Goal: Task Accomplishment & Management: Use online tool/utility

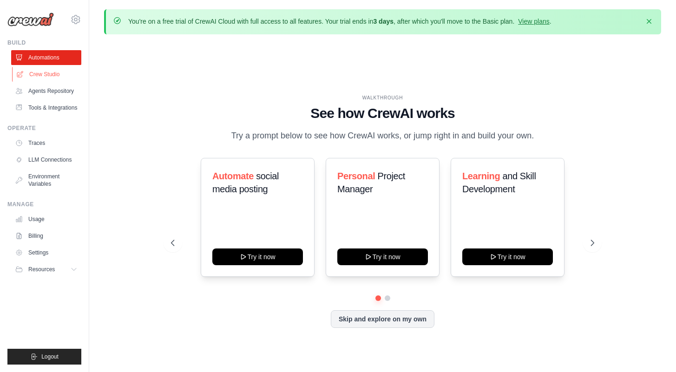
click at [56, 72] on link "Crew Studio" at bounding box center [47, 74] width 70 height 15
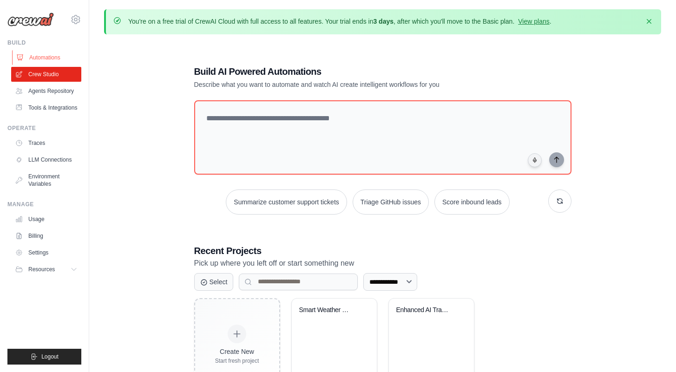
click at [27, 59] on link "Automations" at bounding box center [47, 57] width 70 height 15
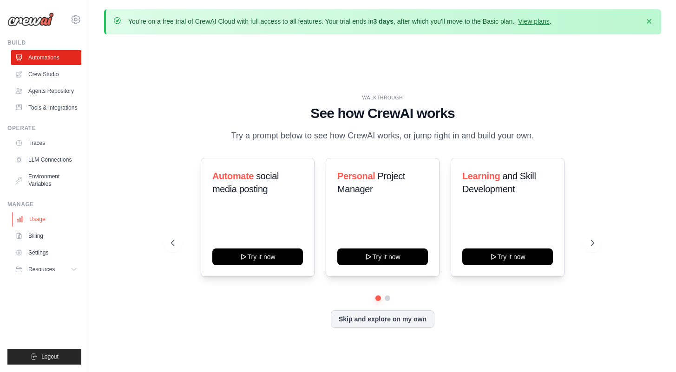
click at [38, 212] on link "Usage" at bounding box center [47, 219] width 70 height 15
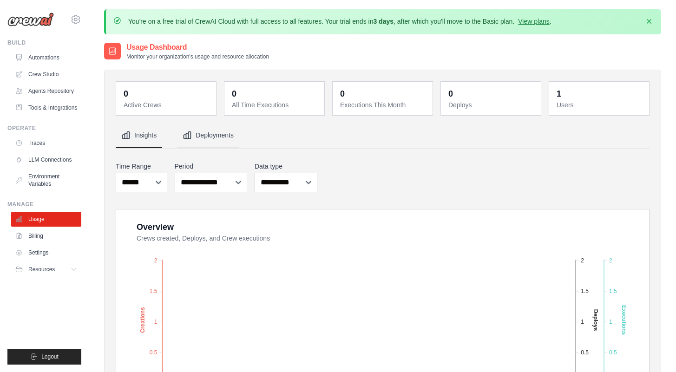
click at [205, 137] on button "Deployments" at bounding box center [208, 135] width 62 height 25
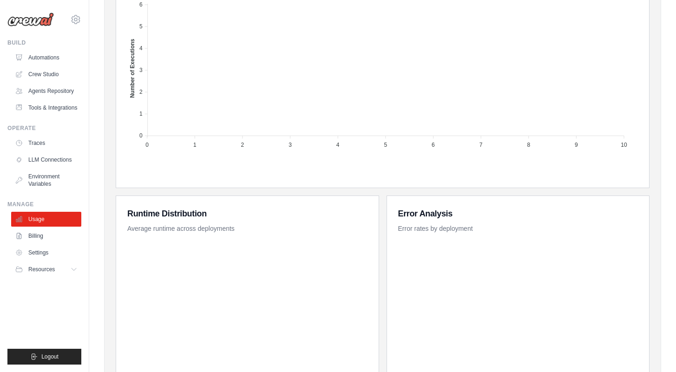
scroll to position [416, 0]
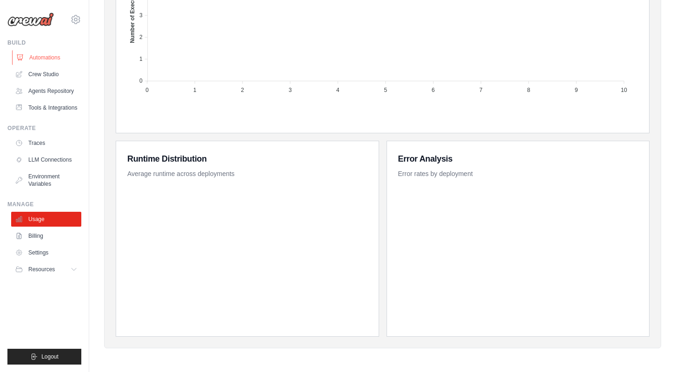
click at [44, 64] on link "Automations" at bounding box center [47, 57] width 70 height 15
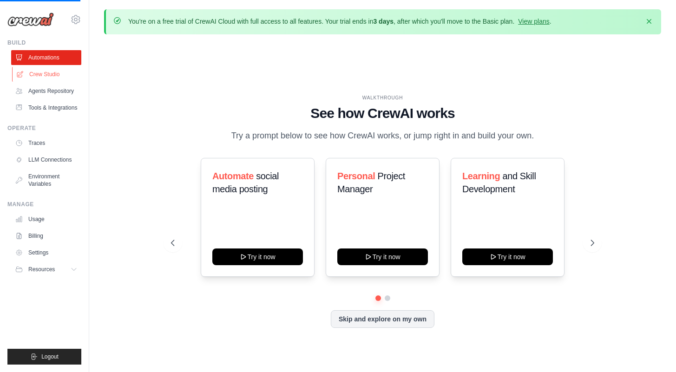
click at [59, 77] on link "Crew Studio" at bounding box center [47, 74] width 70 height 15
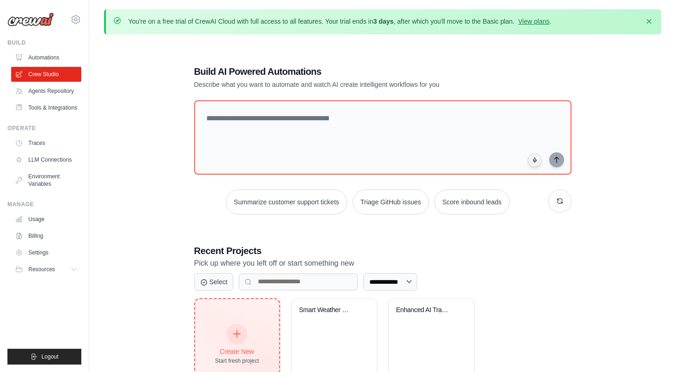
click at [211, 359] on div "Create New Start fresh project" at bounding box center [237, 344] width 84 height 91
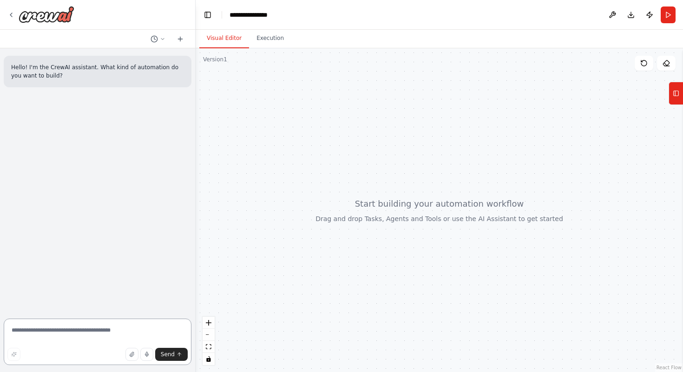
click at [133, 361] on textarea at bounding box center [98, 342] width 188 height 46
click at [129, 352] on button "button" at bounding box center [131, 354] width 13 height 13
click at [43, 341] on textarea at bounding box center [98, 342] width 188 height 46
type textarea "**********"
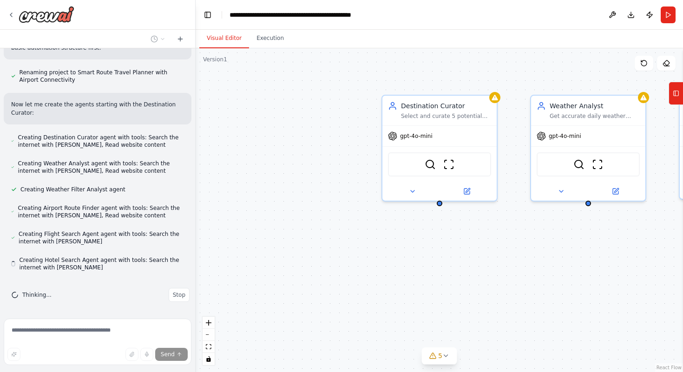
scroll to position [397, 0]
click at [211, 347] on icon "fit view" at bounding box center [209, 346] width 6 height 5
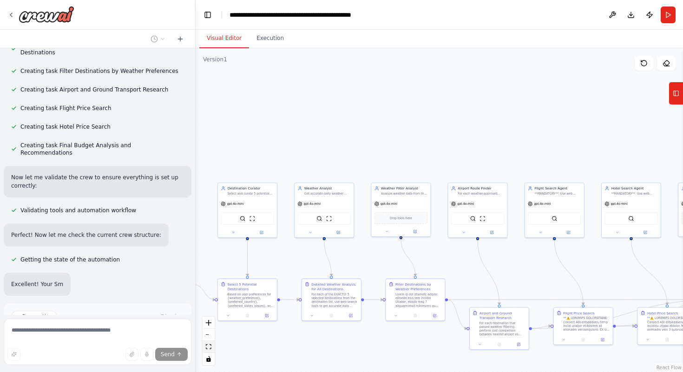
scroll to position [714, 0]
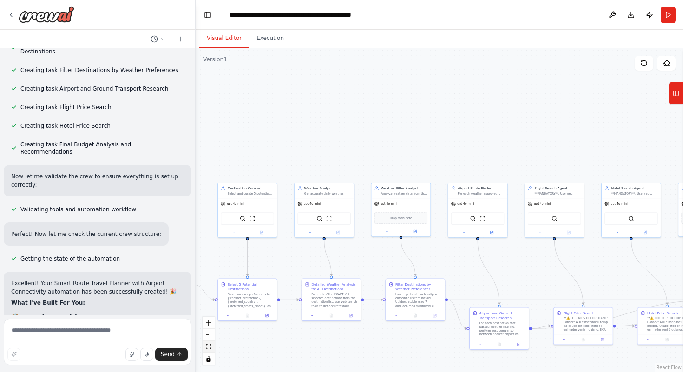
click at [209, 346] on icon "fit view" at bounding box center [209, 346] width 6 height 5
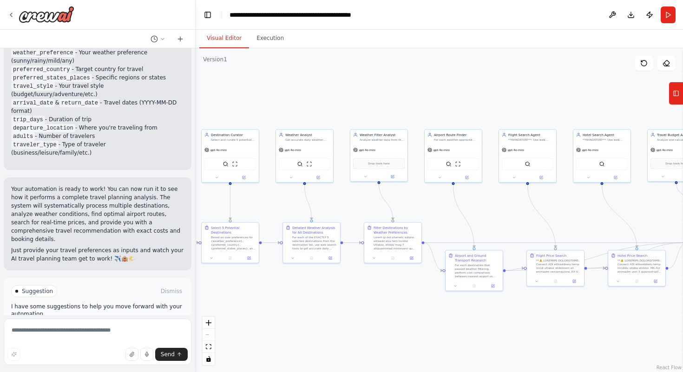
scroll to position [1402, 0]
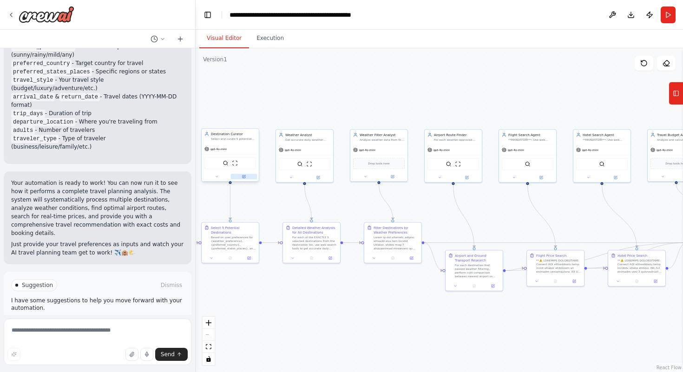
click at [243, 179] on div at bounding box center [230, 176] width 57 height 9
click at [247, 177] on button at bounding box center [244, 177] width 26 height 6
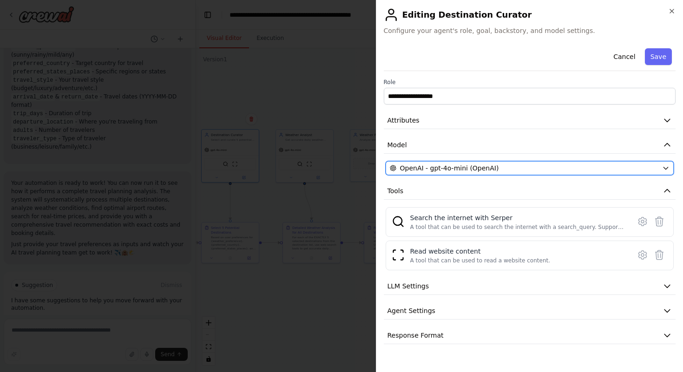
click at [453, 170] on span "OpenAI - gpt-4o-mini (OpenAI)" at bounding box center [449, 168] width 99 height 9
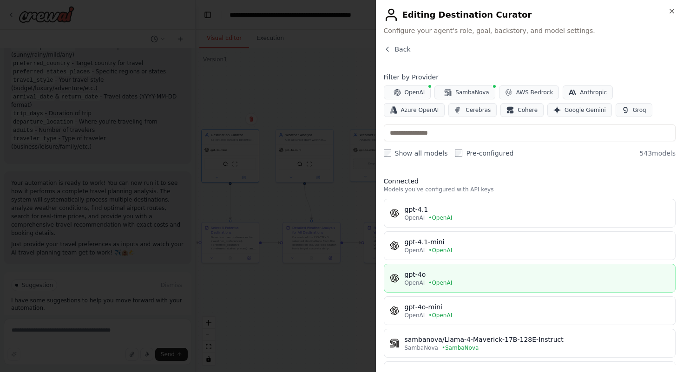
click at [429, 280] on span "• OpenAI" at bounding box center [440, 282] width 24 height 7
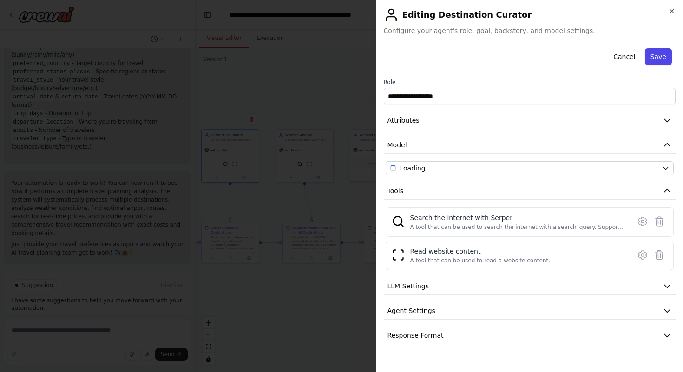
click at [660, 59] on button "Save" at bounding box center [658, 56] width 27 height 17
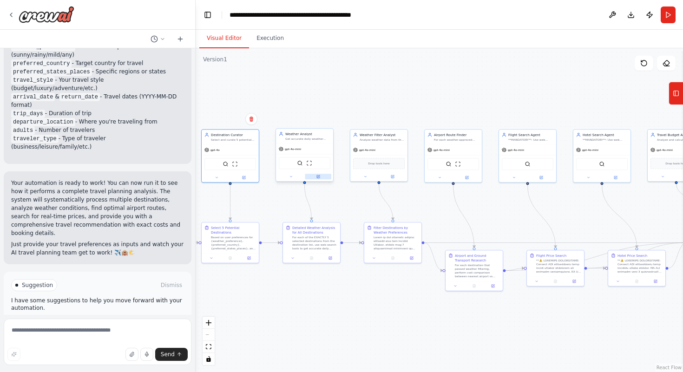
click at [322, 177] on button at bounding box center [318, 177] width 26 height 6
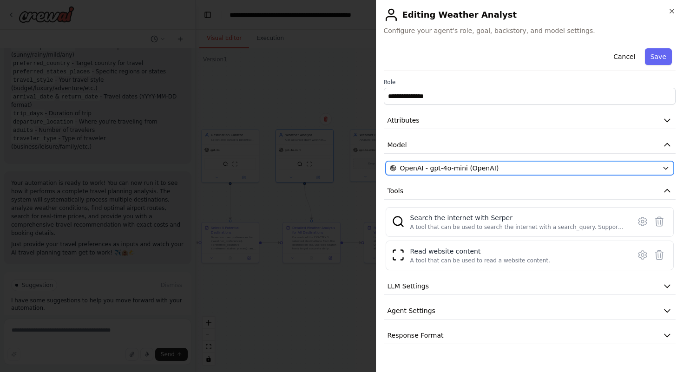
click at [506, 165] on div "OpenAI - gpt-4o-mini (OpenAI)" at bounding box center [524, 168] width 269 height 9
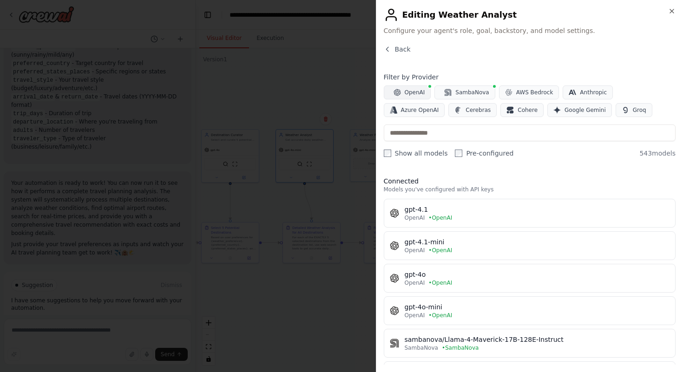
click at [419, 92] on span "OpenAI" at bounding box center [415, 92] width 20 height 7
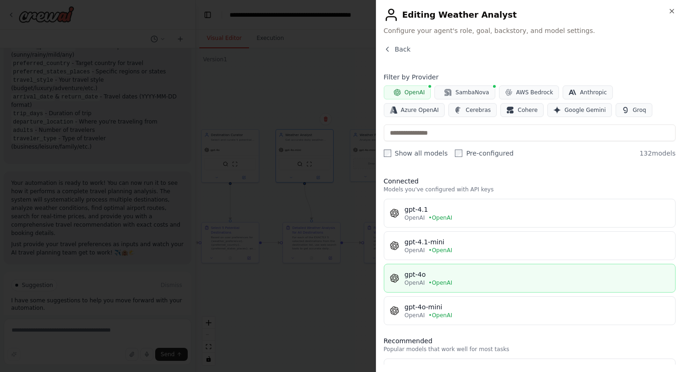
click at [428, 273] on div "gpt-4o" at bounding box center [537, 274] width 265 height 9
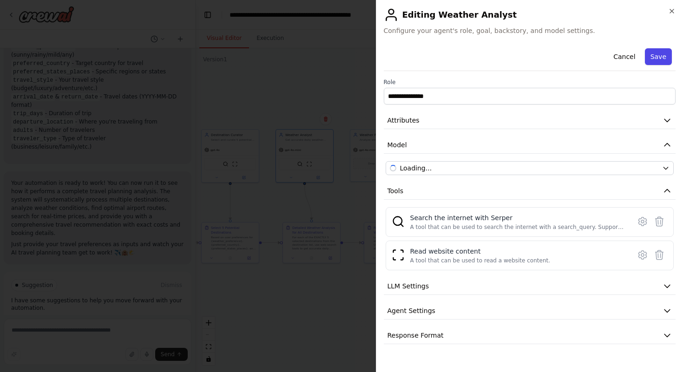
click at [658, 62] on button "Save" at bounding box center [658, 56] width 27 height 17
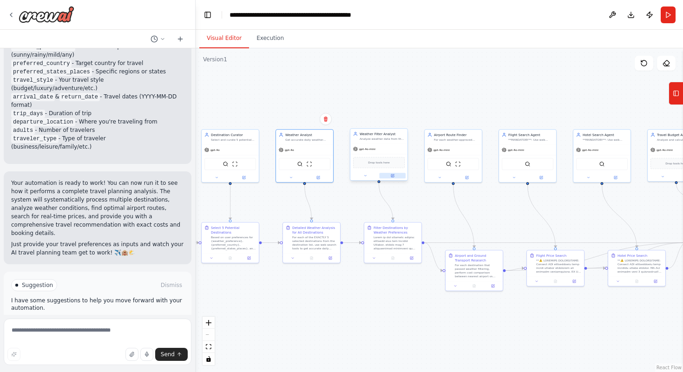
click at [389, 175] on button at bounding box center [393, 176] width 26 height 6
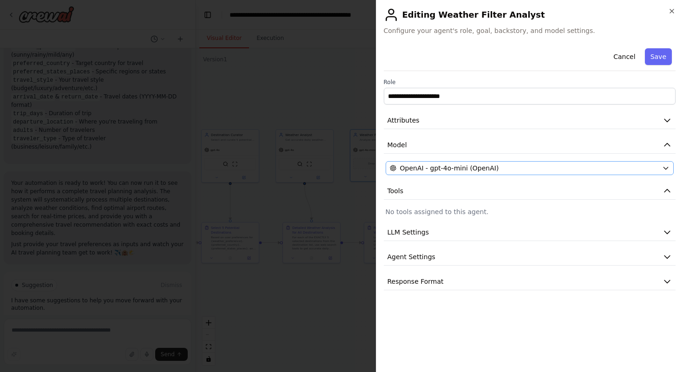
click at [415, 170] on span "OpenAI - gpt-4o-mini (OpenAI)" at bounding box center [449, 168] width 99 height 9
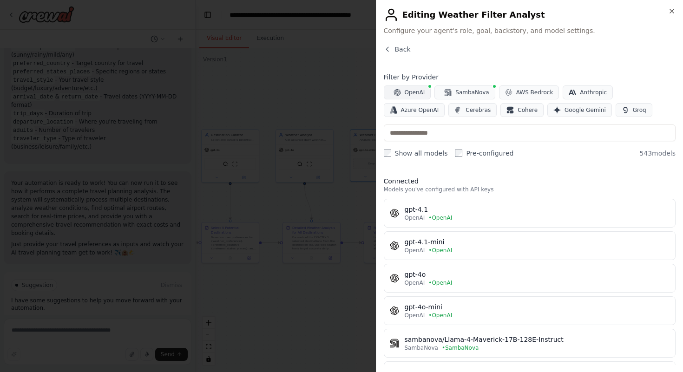
click at [407, 93] on span "OpenAI" at bounding box center [415, 92] width 20 height 7
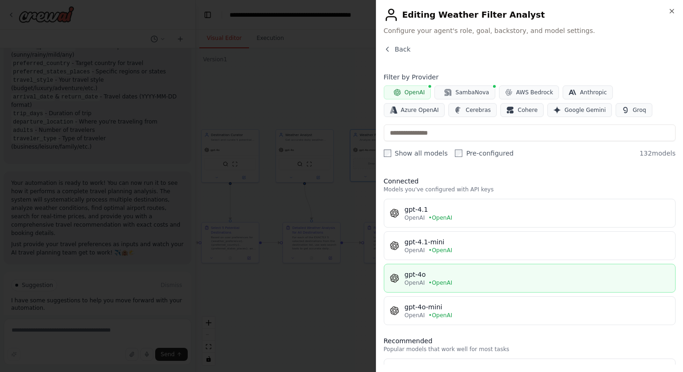
click at [424, 278] on div "gpt-4o" at bounding box center [537, 274] width 265 height 9
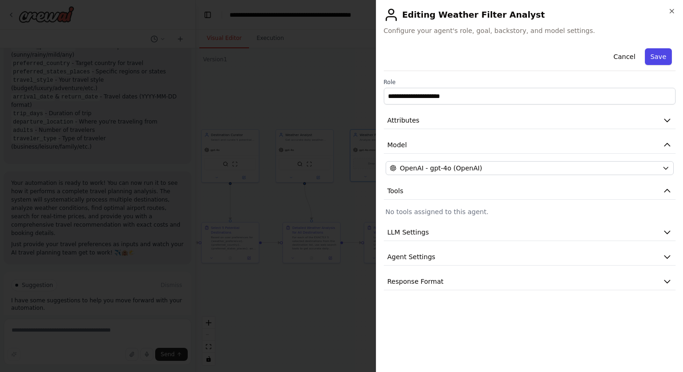
click at [650, 57] on button "Save" at bounding box center [658, 56] width 27 height 17
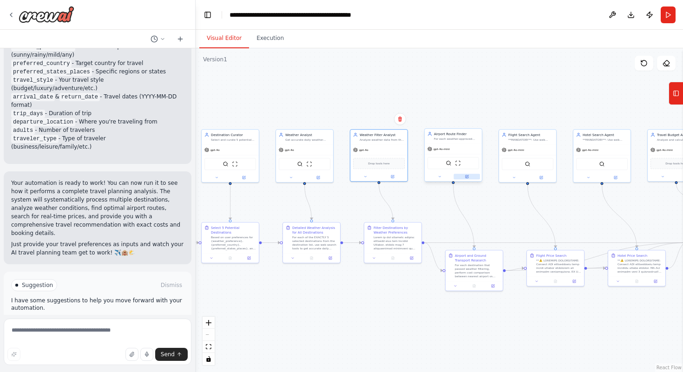
click at [465, 178] on icon at bounding box center [467, 177] width 4 height 4
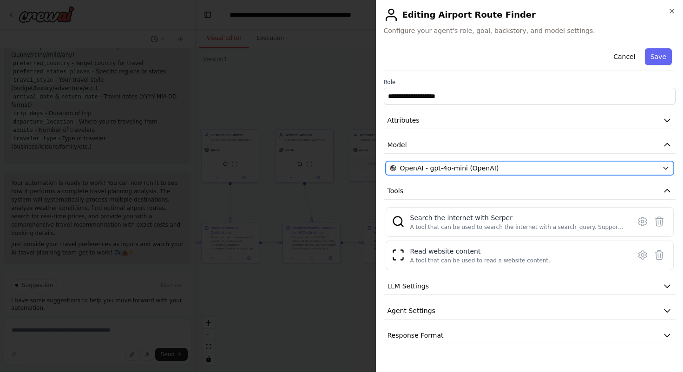
click at [457, 168] on span "OpenAI - gpt-4o-mini (OpenAI)" at bounding box center [449, 168] width 99 height 9
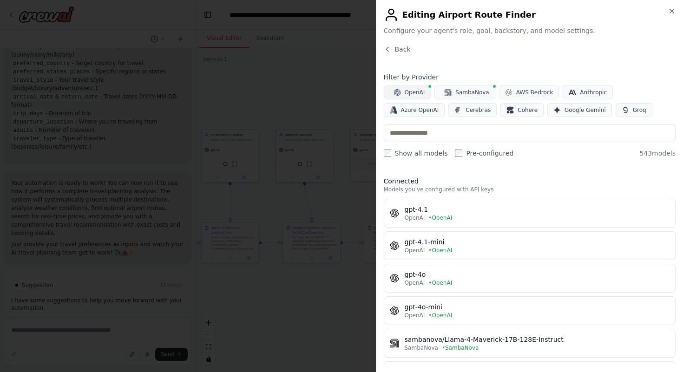
click at [414, 98] on button "OpenAI" at bounding box center [407, 92] width 47 height 14
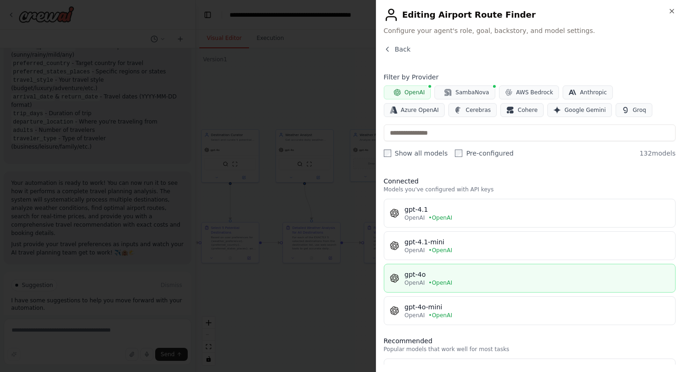
click at [420, 290] on button "gpt-4o OpenAI • OpenAI" at bounding box center [530, 278] width 292 height 29
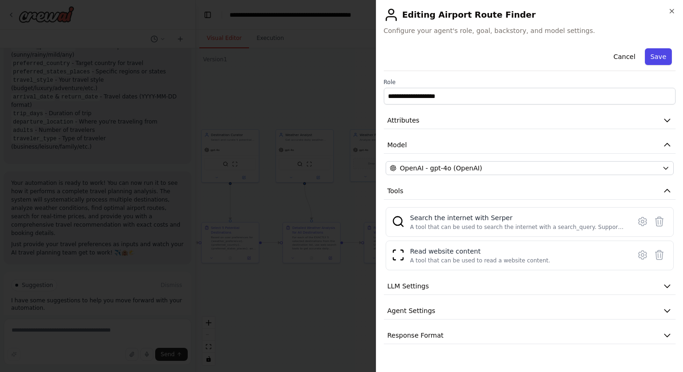
click at [662, 61] on button "Save" at bounding box center [658, 56] width 27 height 17
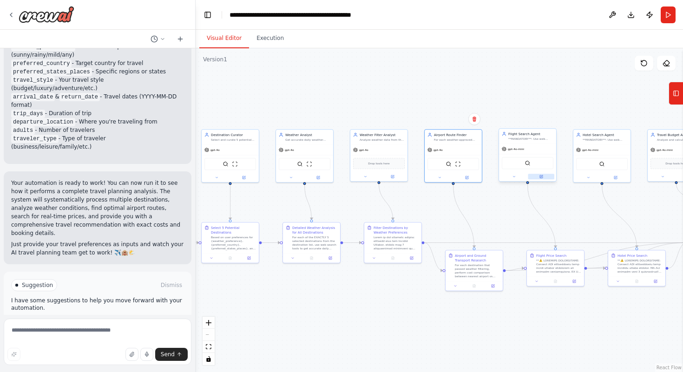
click at [544, 178] on button at bounding box center [541, 177] width 26 height 6
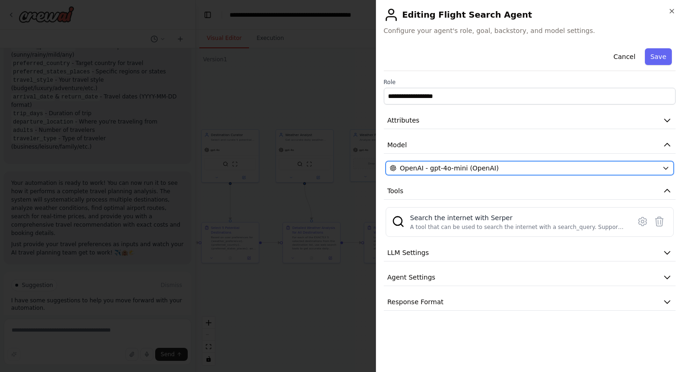
click at [557, 161] on button "OpenAI - gpt-4o-mini (OpenAI)" at bounding box center [530, 168] width 289 height 14
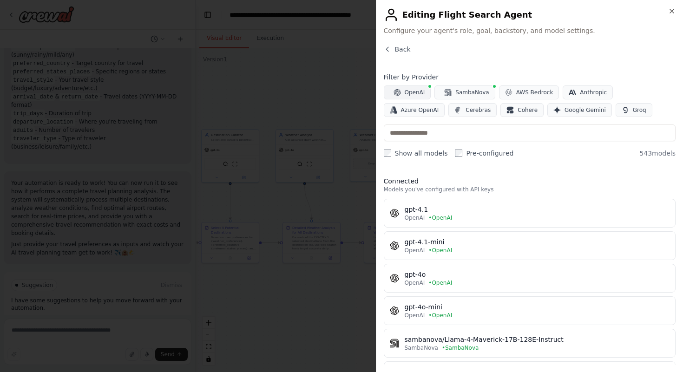
click at [396, 90] on icon "button" at bounding box center [397, 92] width 7 height 7
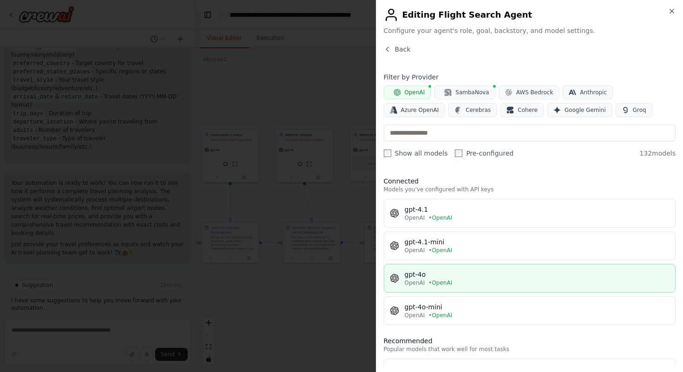
click at [433, 271] on div "gpt-4o" at bounding box center [537, 274] width 265 height 9
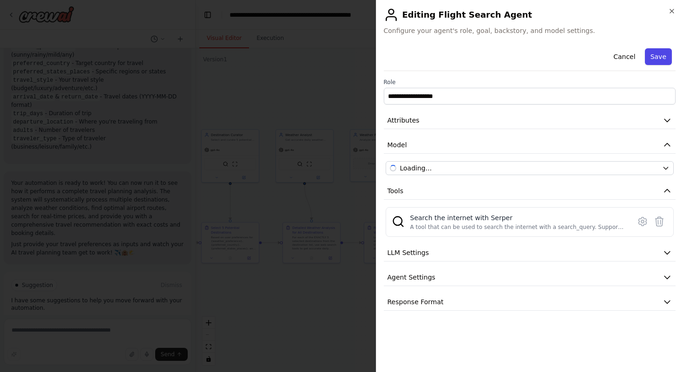
click at [649, 59] on button "Save" at bounding box center [658, 56] width 27 height 17
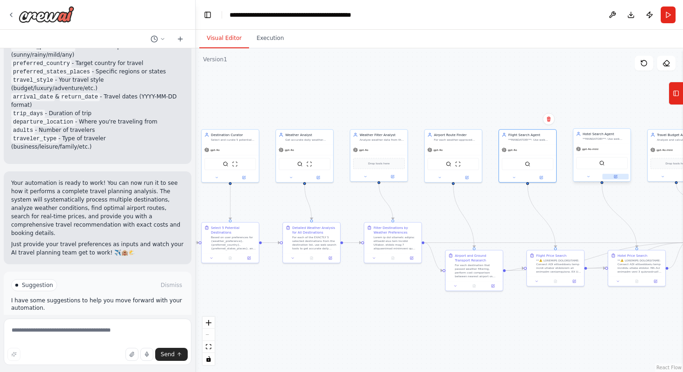
click at [617, 178] on button at bounding box center [616, 177] width 26 height 6
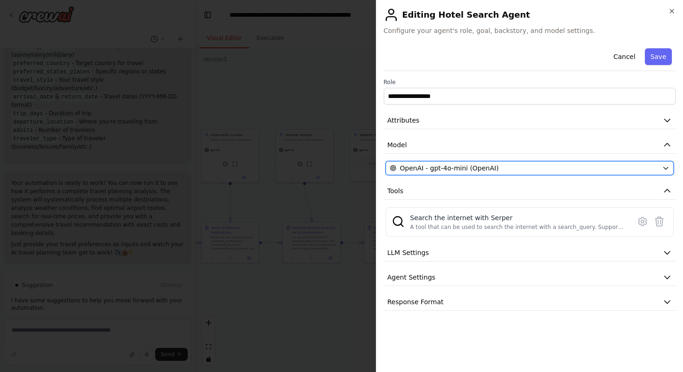
click at [467, 167] on span "OpenAI - gpt-4o-mini (OpenAI)" at bounding box center [449, 168] width 99 height 9
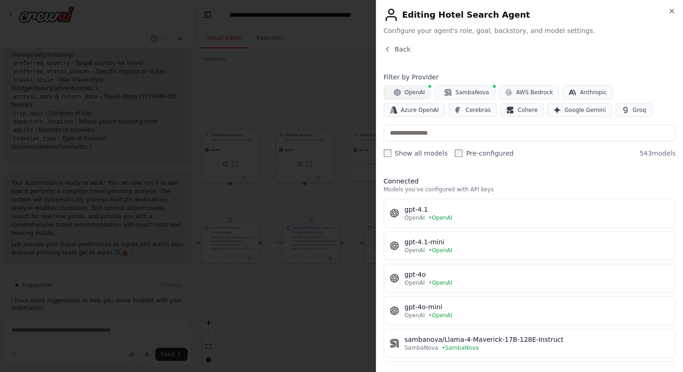
click at [416, 93] on span "OpenAI" at bounding box center [415, 92] width 20 height 7
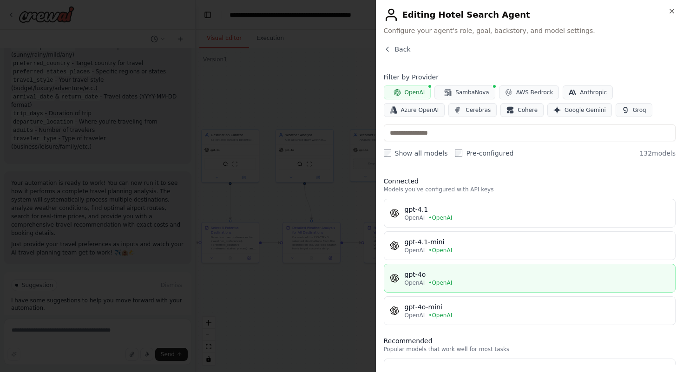
click at [426, 276] on div "gpt-4o" at bounding box center [537, 274] width 265 height 9
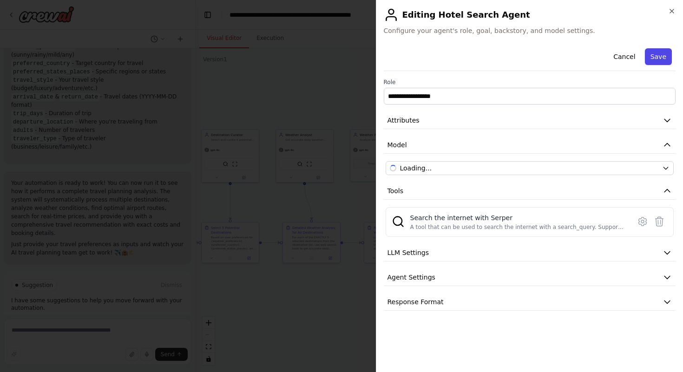
click at [650, 56] on button "Save" at bounding box center [658, 56] width 27 height 17
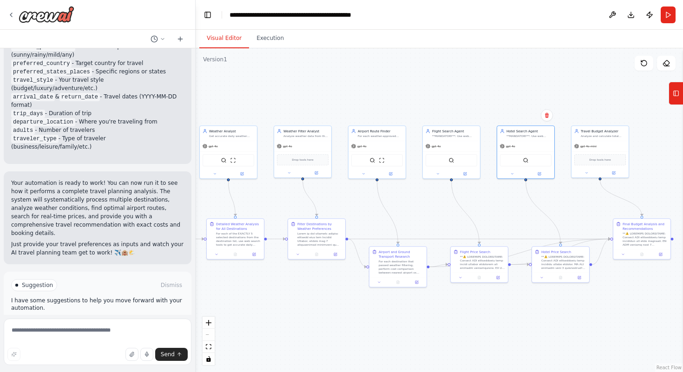
drag, startPoint x: 576, startPoint y: 102, endPoint x: 477, endPoint y: 96, distance: 99.6
click at [477, 96] on div ".deletable-edge-delete-btn { width: 20px; height: 20px; border: 0px solid #ffff…" at bounding box center [439, 210] width 487 height 324
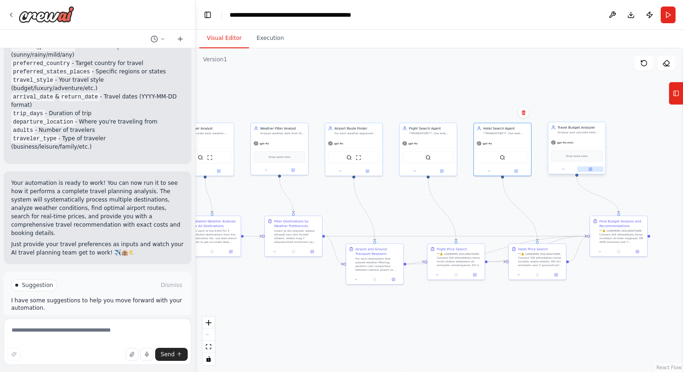
click at [591, 168] on icon at bounding box center [591, 169] width 2 height 2
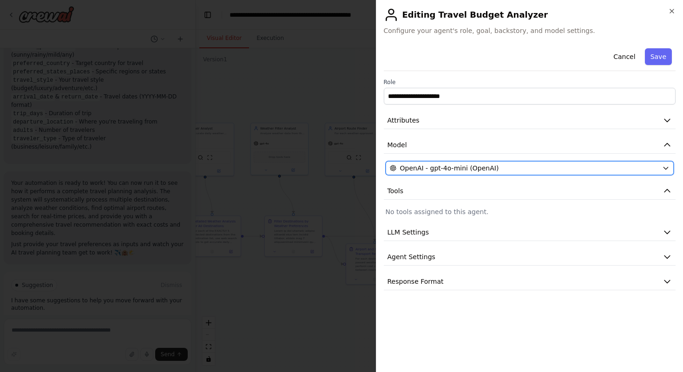
click at [457, 166] on span "OpenAI - gpt-4o-mini (OpenAI)" at bounding box center [449, 168] width 99 height 9
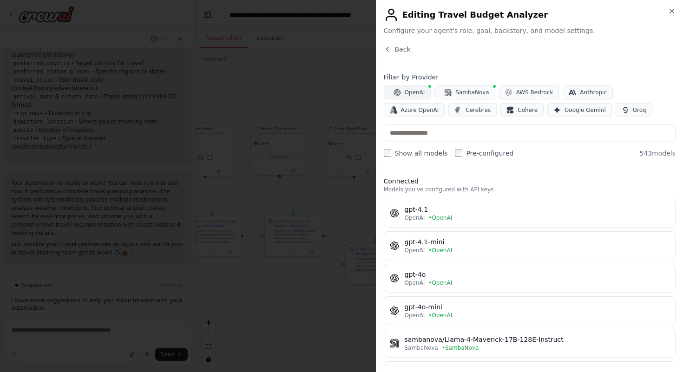
click at [409, 93] on span "OpenAI" at bounding box center [415, 92] width 20 height 7
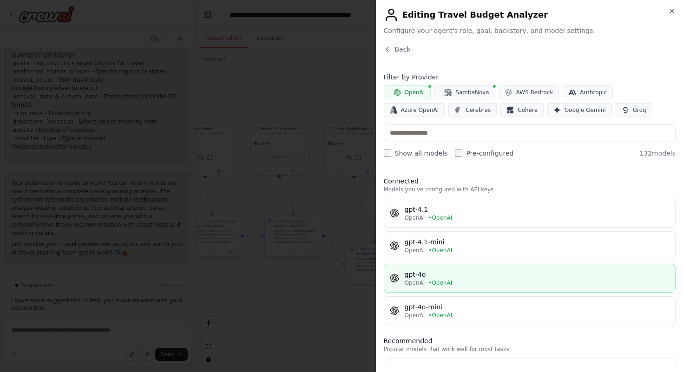
click at [456, 275] on div "gpt-4o" at bounding box center [537, 274] width 265 height 9
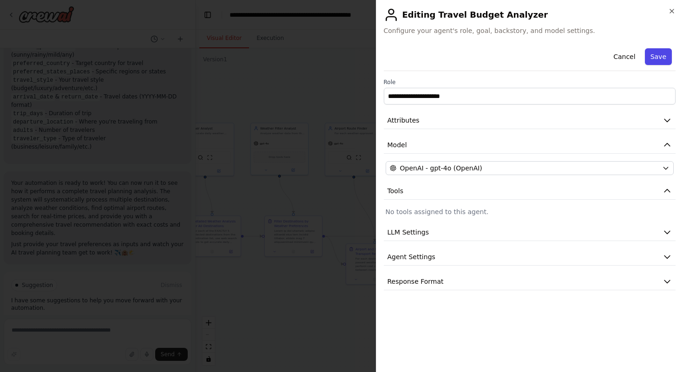
click at [658, 59] on button "Save" at bounding box center [658, 56] width 27 height 17
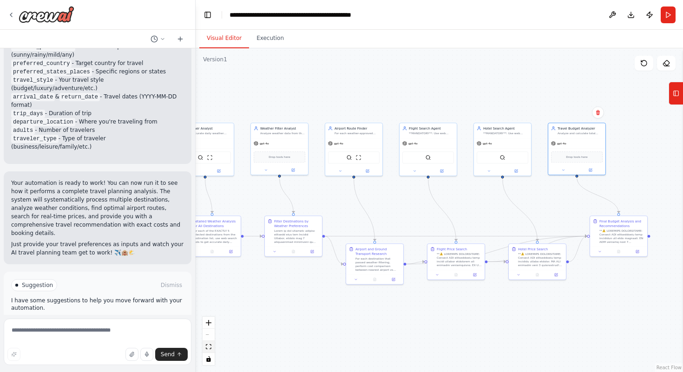
click at [205, 344] on button "fit view" at bounding box center [209, 347] width 12 height 12
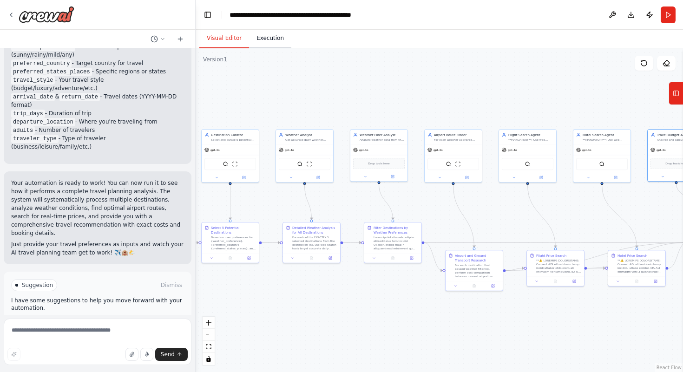
click at [262, 46] on button "Execution" at bounding box center [270, 39] width 42 height 20
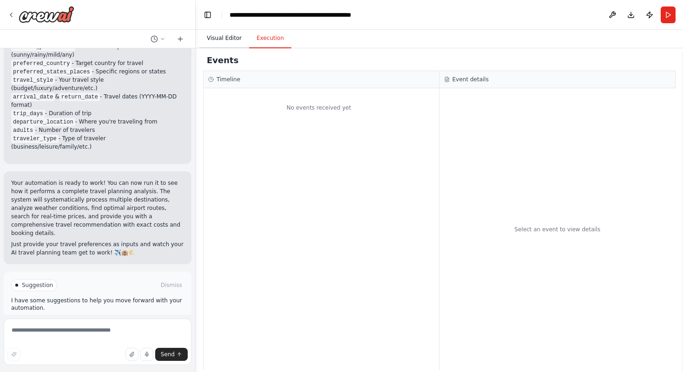
click at [212, 46] on button "Visual Editor" at bounding box center [224, 39] width 50 height 20
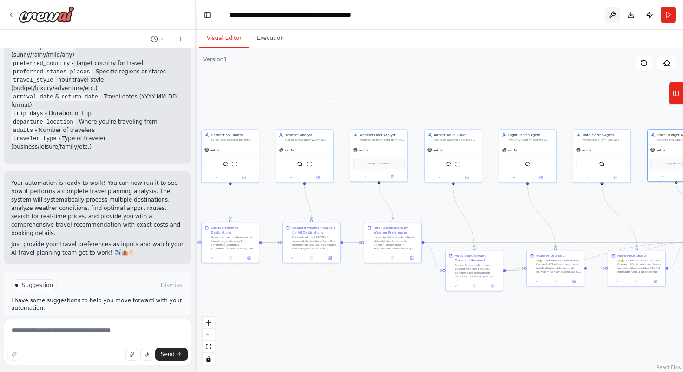
click at [610, 20] on button at bounding box center [612, 15] width 15 height 17
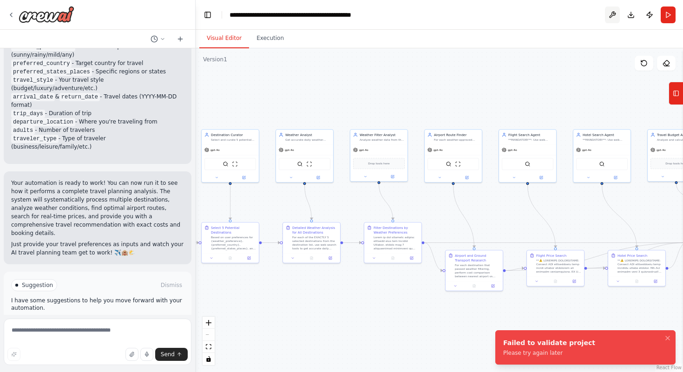
click at [610, 20] on button at bounding box center [612, 15] width 15 height 17
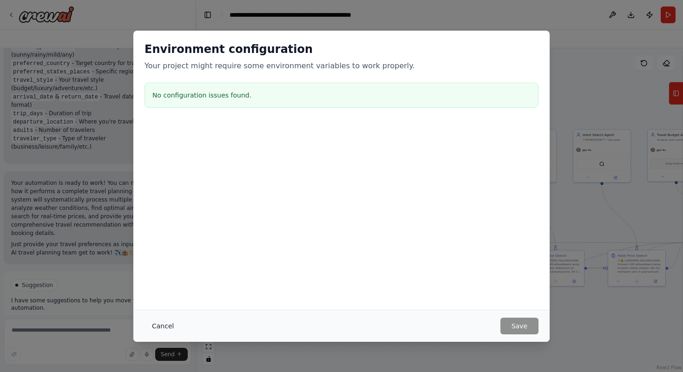
click at [164, 322] on button "Cancel" at bounding box center [162, 326] width 37 height 17
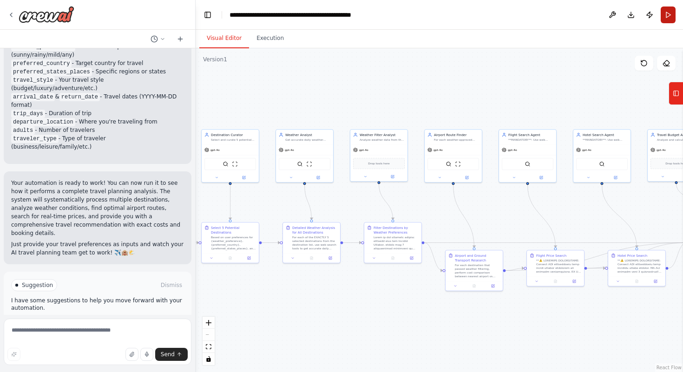
click at [669, 16] on button "Run" at bounding box center [668, 15] width 15 height 17
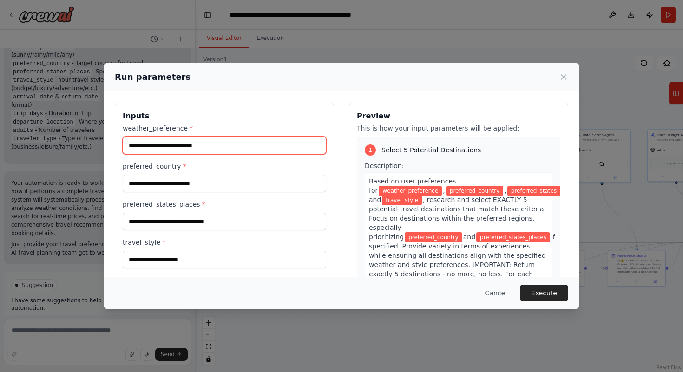
click at [181, 138] on input "weather_preference *" at bounding box center [224, 146] width 203 height 18
type input "*********"
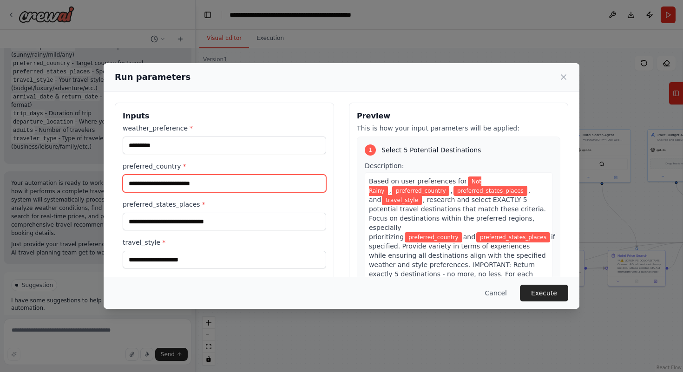
click at [164, 182] on input "preferred_country *" at bounding box center [224, 184] width 203 height 18
type input "*****"
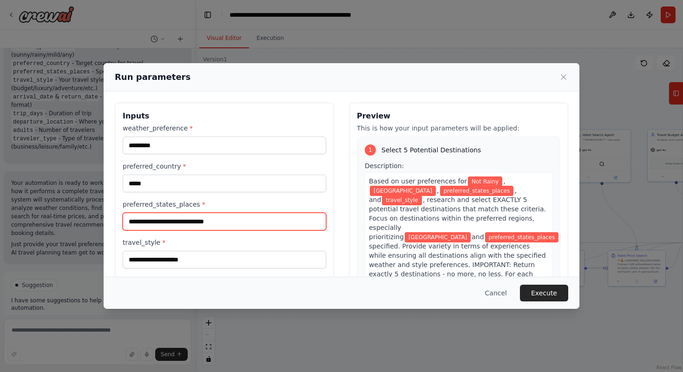
click at [172, 223] on input "preferred_states_places *" at bounding box center [224, 222] width 203 height 18
type input "**********"
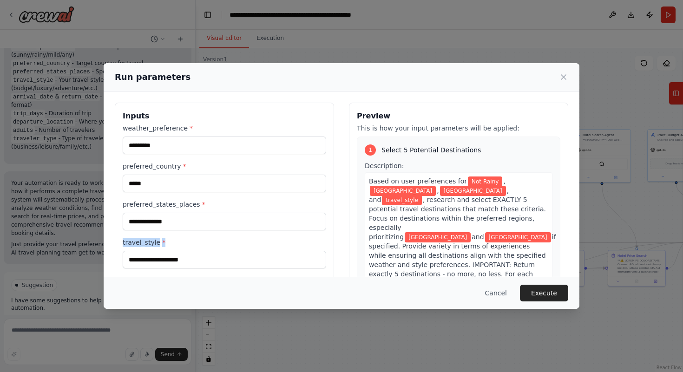
click at [182, 243] on label "travel_style *" at bounding box center [224, 242] width 203 height 9
click at [182, 251] on input "travel_style *" at bounding box center [224, 260] width 203 height 18
click at [177, 255] on input "travel_style *" at bounding box center [224, 260] width 203 height 18
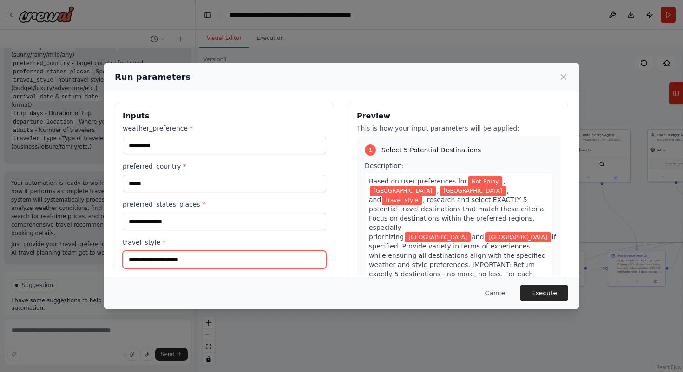
type input "**********"
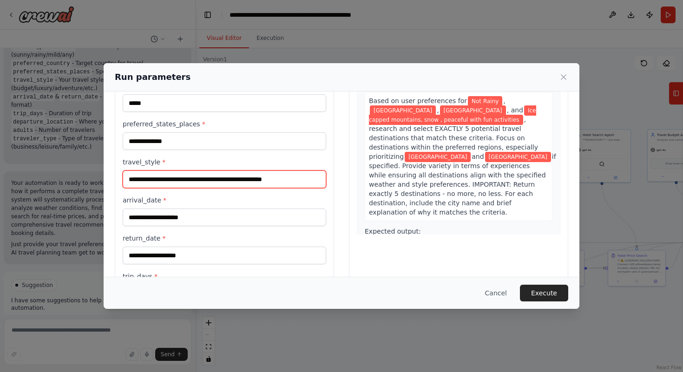
scroll to position [83, 0]
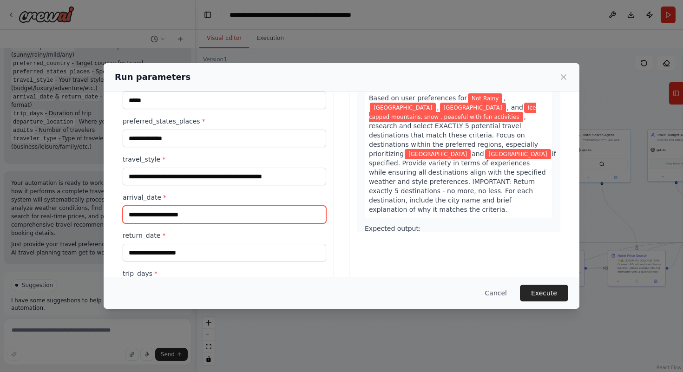
click at [166, 217] on input "arrival_date *" at bounding box center [224, 215] width 203 height 18
type input "**********"
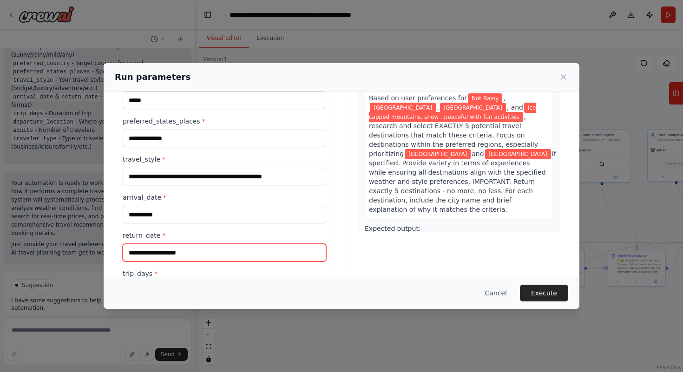
click at [166, 253] on input "return_date *" at bounding box center [224, 253] width 203 height 18
type input "**********"
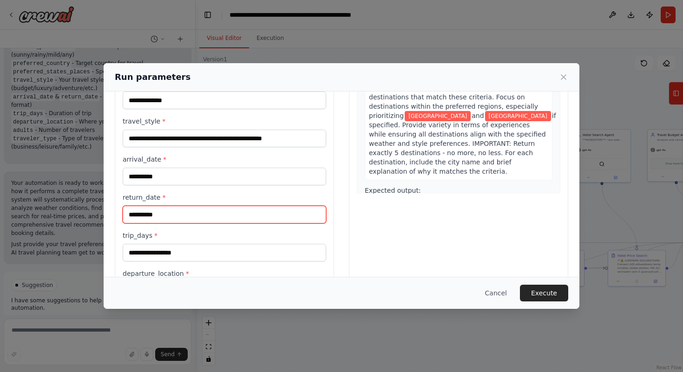
scroll to position [143, 0]
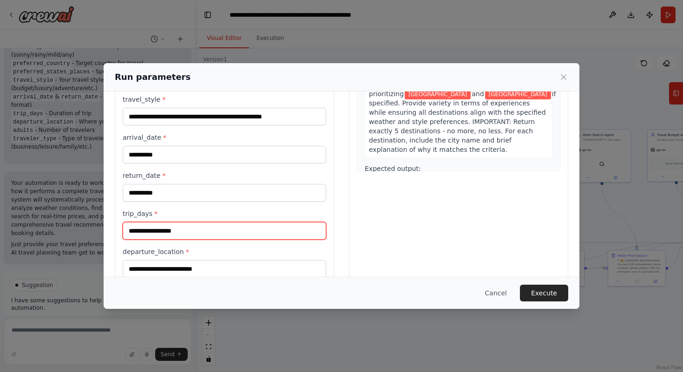
click at [172, 230] on input "trip_days *" at bounding box center [224, 231] width 203 height 18
type input "*"
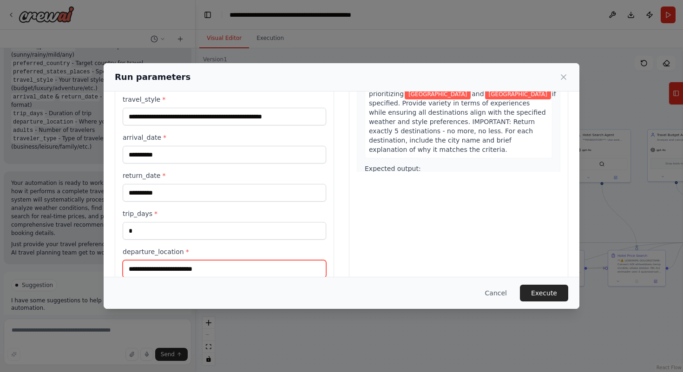
click at [182, 267] on input "departure_location *" at bounding box center [224, 269] width 203 height 18
type input "*********"
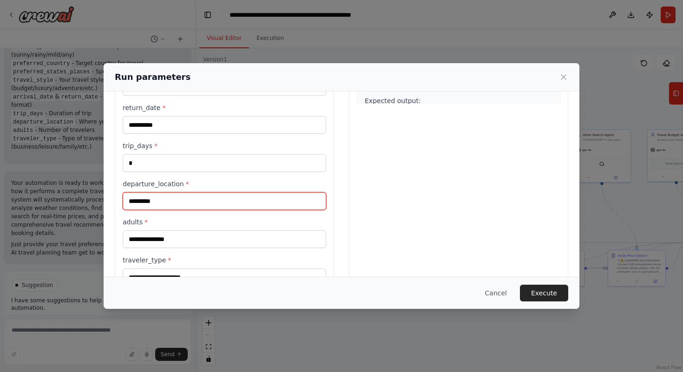
scroll to position [239, 0]
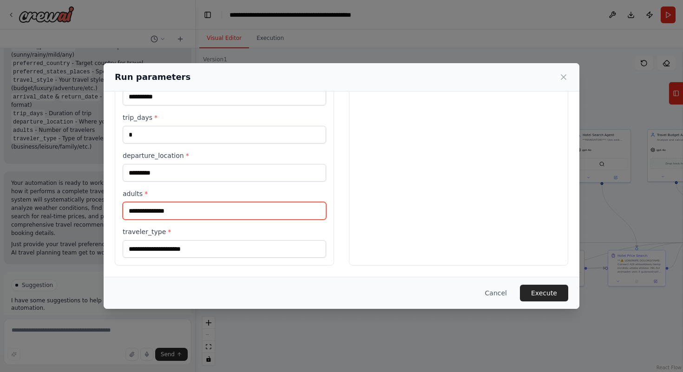
click at [169, 216] on input "adults *" at bounding box center [224, 211] width 203 height 18
type input "*"
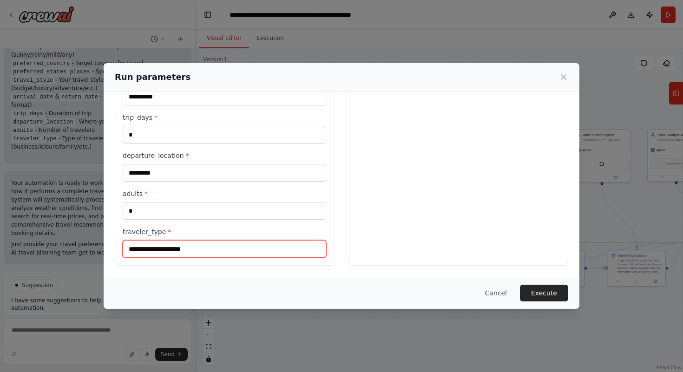
click at [183, 244] on input "traveler_type *" at bounding box center [224, 249] width 203 height 18
type input "*******"
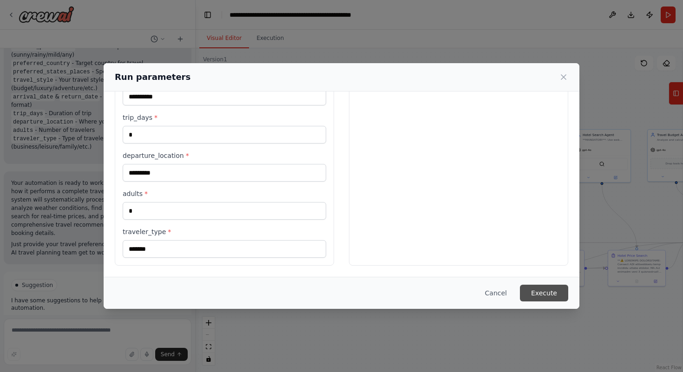
click at [548, 285] on button "Execute" at bounding box center [544, 293] width 48 height 17
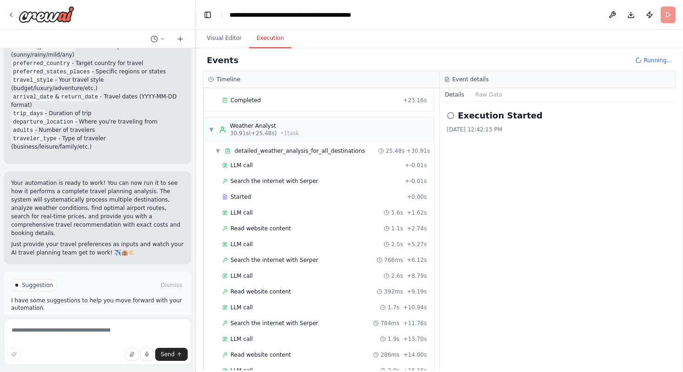
scroll to position [115, 0]
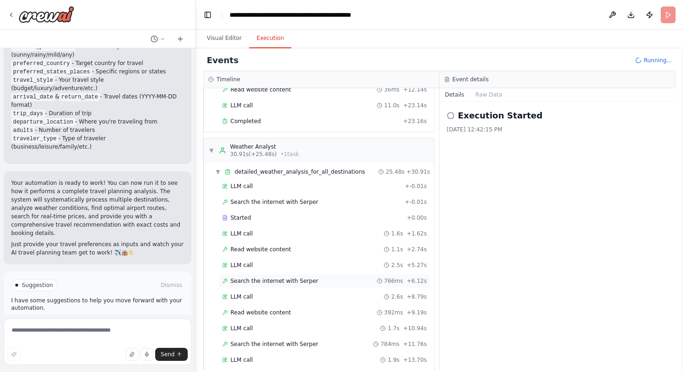
click at [268, 278] on span "Search the internet with Serper" at bounding box center [274, 280] width 88 height 7
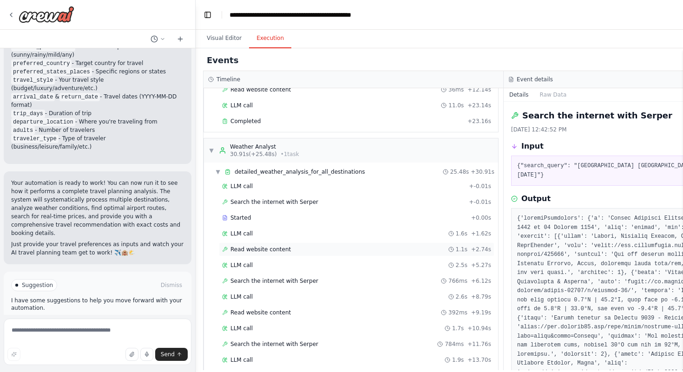
click at [310, 252] on div "Read website content 1.1s + 2.74s" at bounding box center [356, 249] width 269 height 7
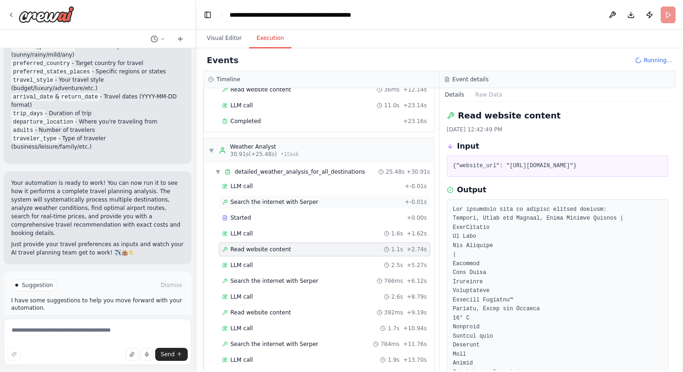
click at [293, 202] on span "Search the internet with Serper" at bounding box center [274, 201] width 88 height 7
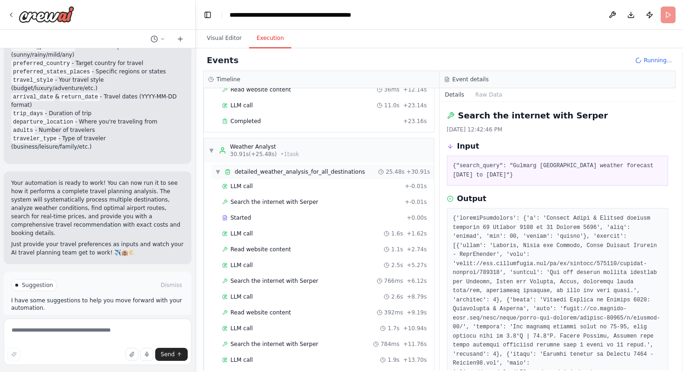
click at [294, 174] on span "detailed_weather_analysis_for_all_destinations" at bounding box center [300, 171] width 131 height 7
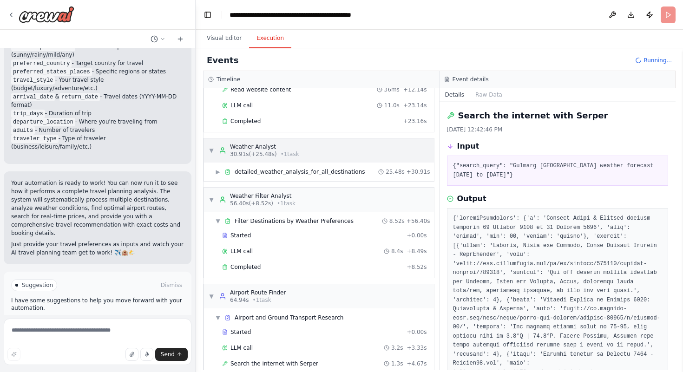
click at [216, 157] on div "▼ Weather Analyst 30.91s (+25.48s) • 1 task" at bounding box center [254, 150] width 91 height 15
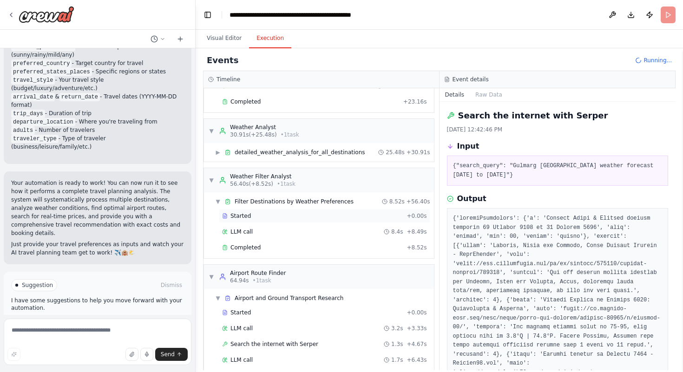
scroll to position [125, 0]
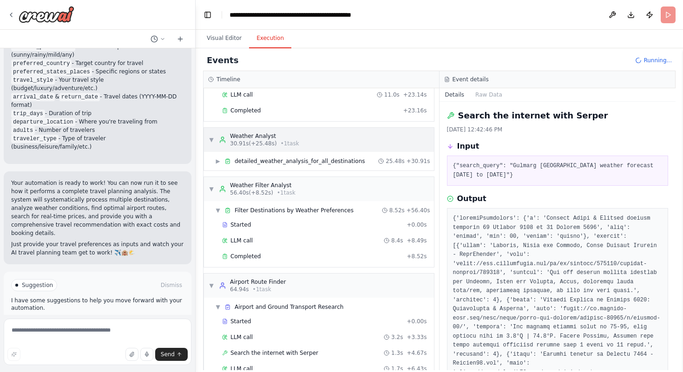
click at [214, 142] on div "▼ Weather Analyst 30.91s (+25.48s) • 1 task" at bounding box center [254, 139] width 91 height 15
click at [220, 161] on span "▶" at bounding box center [218, 160] width 6 height 7
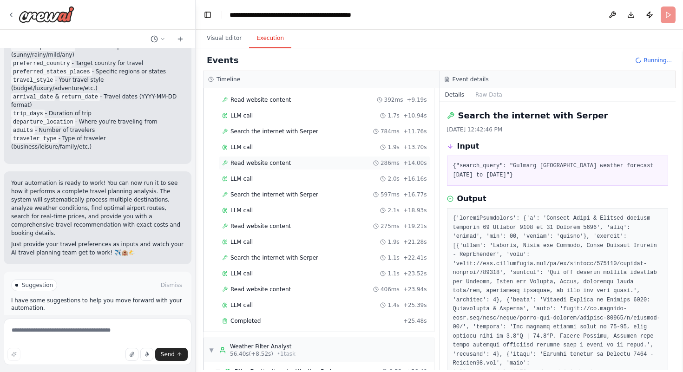
scroll to position [378, 0]
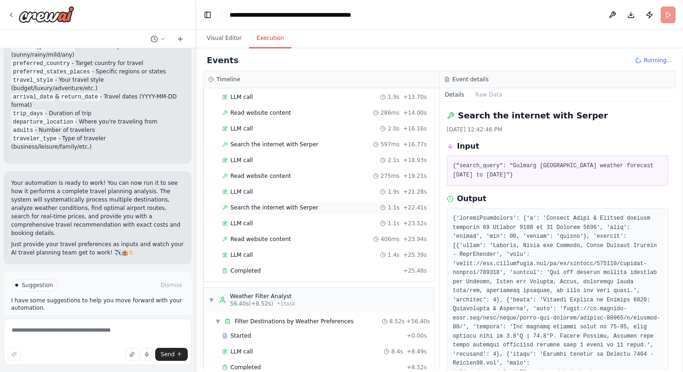
click at [266, 210] on span "Search the internet with Serper" at bounding box center [274, 207] width 88 height 7
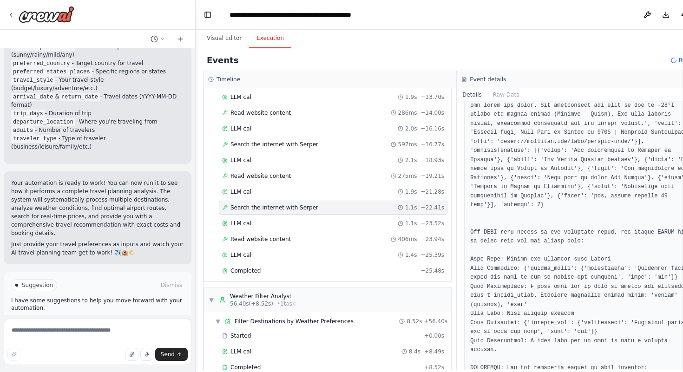
scroll to position [1144, 0]
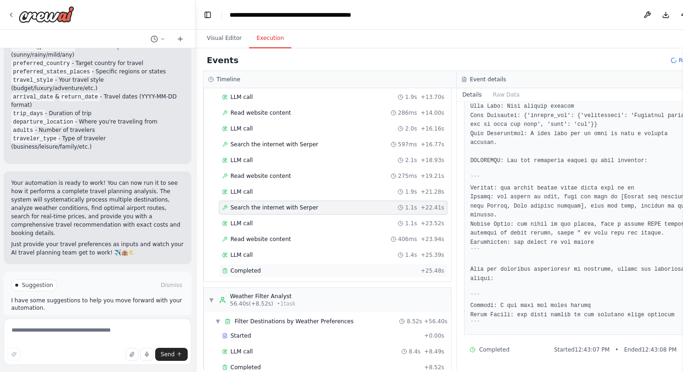
click at [331, 267] on div "Completed" at bounding box center [319, 270] width 195 height 7
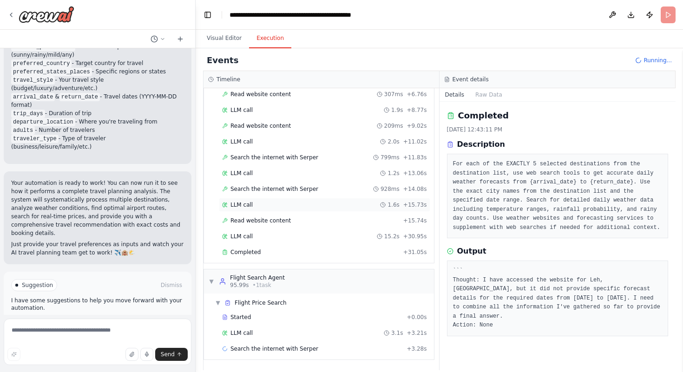
scroll to position [795, 0]
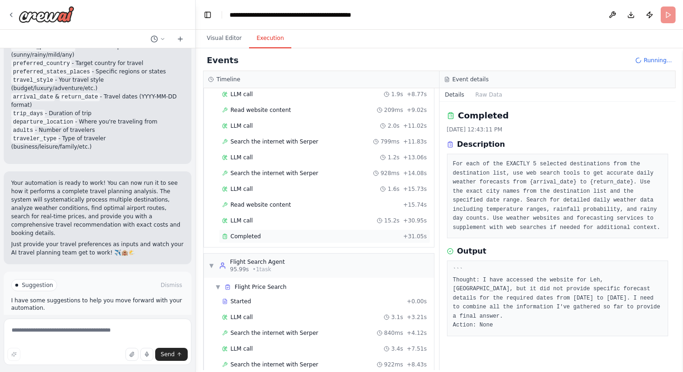
click at [304, 234] on div "Completed" at bounding box center [310, 236] width 177 height 7
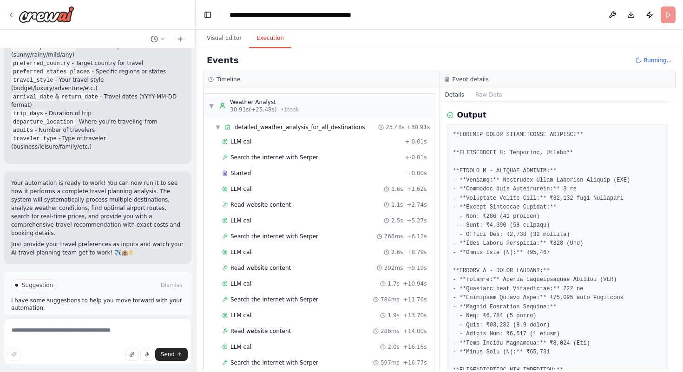
scroll to position [0, 0]
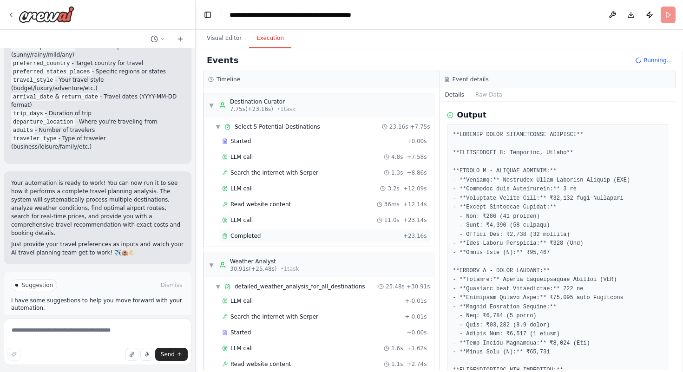
click at [242, 231] on div "Completed + 23.16s" at bounding box center [324, 236] width 211 height 14
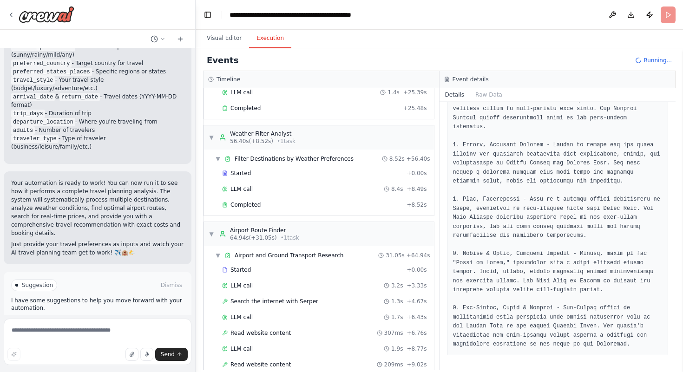
scroll to position [571, 0]
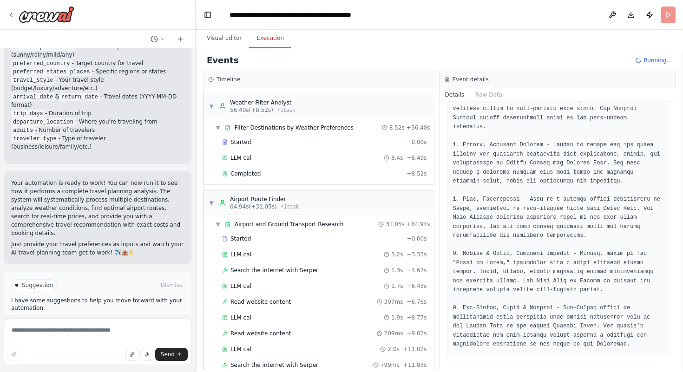
click at [283, 181] on div "Started + 0.00s LLM call 8.4s + 8.49s Completed + 8.52s" at bounding box center [322, 158] width 223 height 47
click at [265, 168] on div "Completed + 8.52s" at bounding box center [324, 174] width 211 height 14
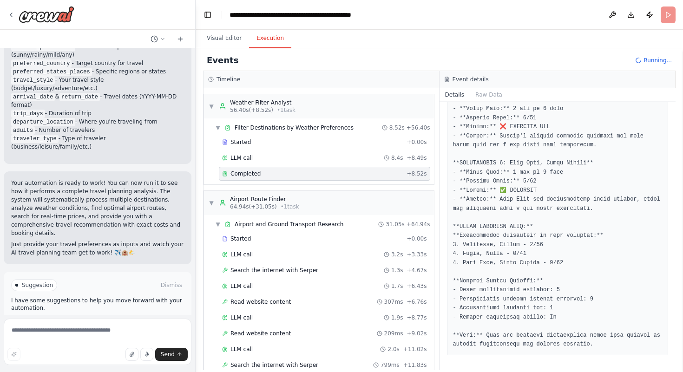
scroll to position [533, 0]
click at [107, 331] on textarea at bounding box center [98, 342] width 188 height 46
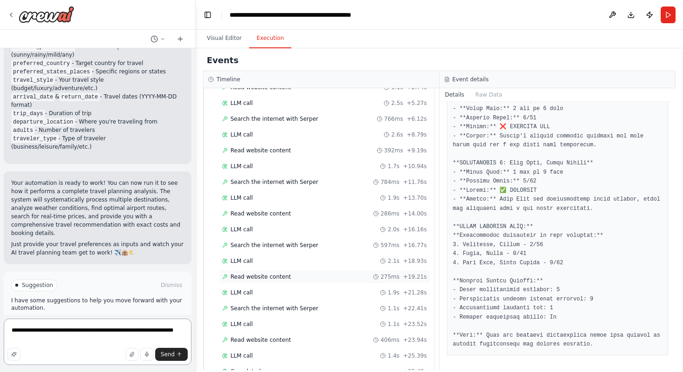
scroll to position [288, 0]
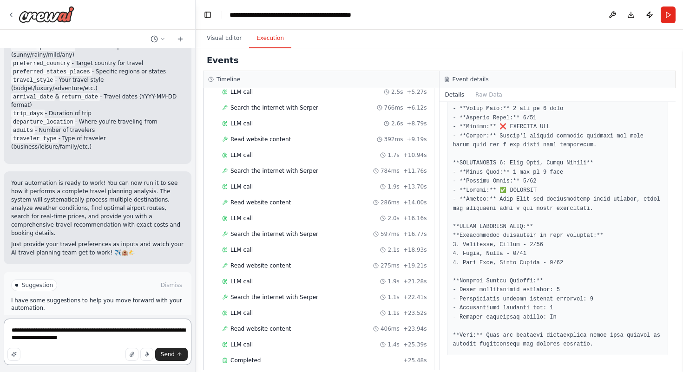
type textarea "**********"
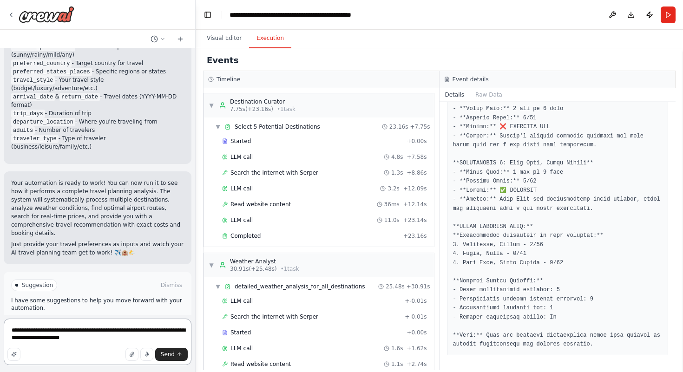
scroll to position [29, 0]
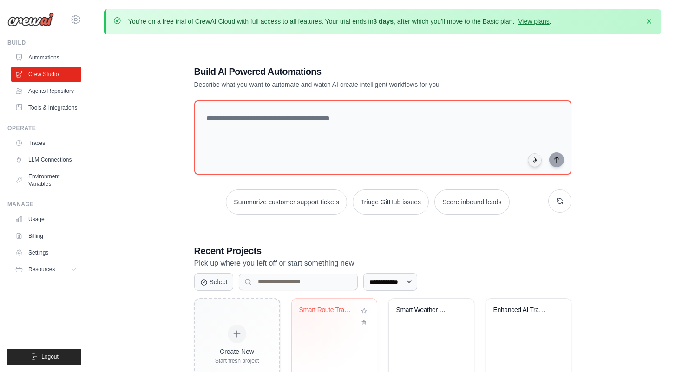
click at [303, 309] on div "Smart Route Travel Planner with Air..." at bounding box center [327, 310] width 56 height 8
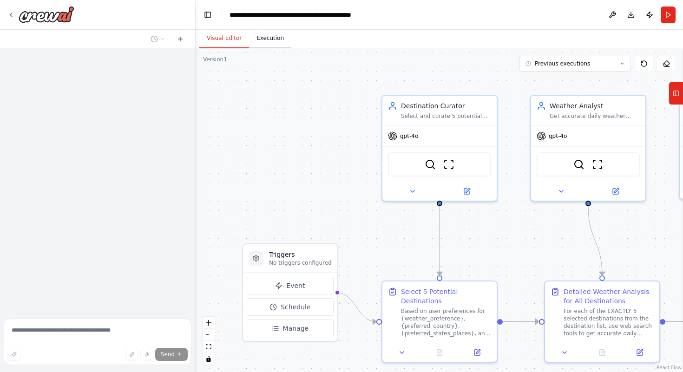
click at [275, 39] on button "Execution" at bounding box center [270, 39] width 42 height 20
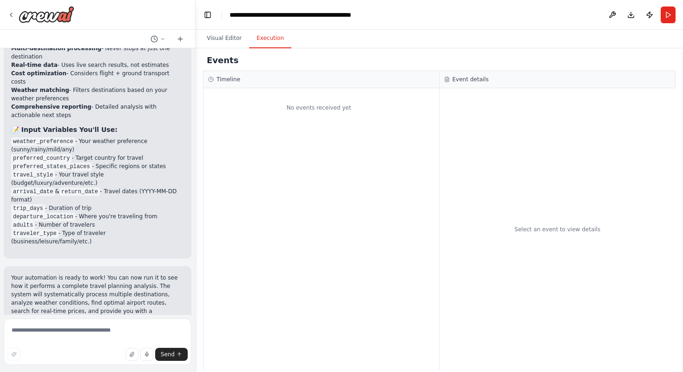
scroll to position [1326, 0]
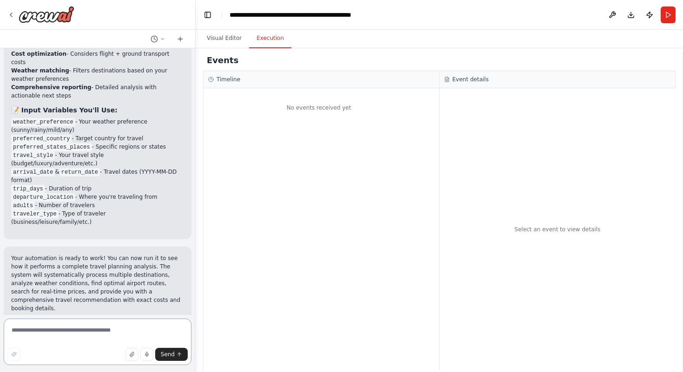
click at [95, 335] on textarea at bounding box center [98, 342] width 188 height 46
click at [234, 30] on button "Visual Editor" at bounding box center [224, 39] width 50 height 20
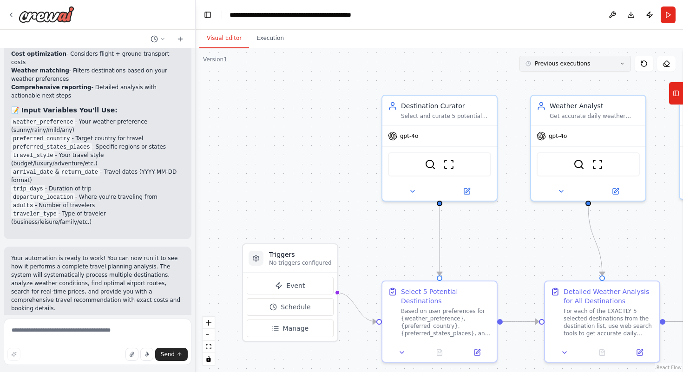
click at [567, 60] on span "Previous executions" at bounding box center [562, 63] width 55 height 7
click at [551, 87] on button "3m ago" at bounding box center [575, 80] width 112 height 15
click at [542, 81] on div "3m ago" at bounding box center [580, 80] width 93 height 7
click at [529, 76] on button "3m ago" at bounding box center [575, 80] width 112 height 15
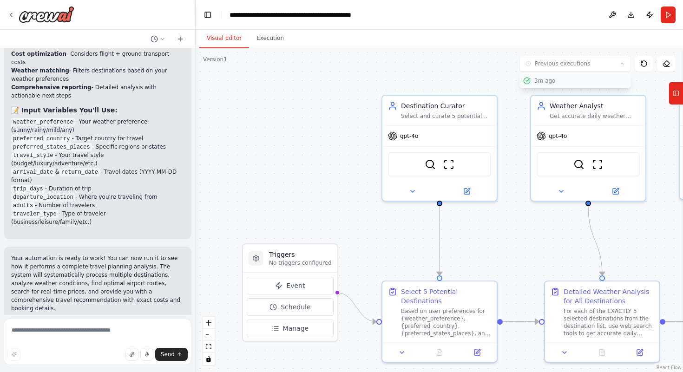
click at [529, 76] on button "3m ago" at bounding box center [575, 80] width 112 height 15
click at [268, 38] on button "Execution" at bounding box center [270, 39] width 42 height 20
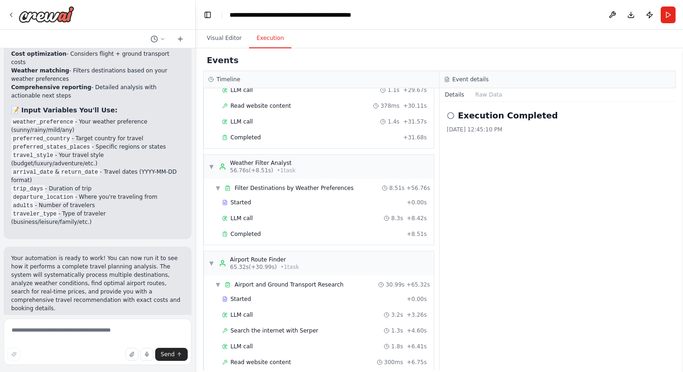
scroll to position [506, 0]
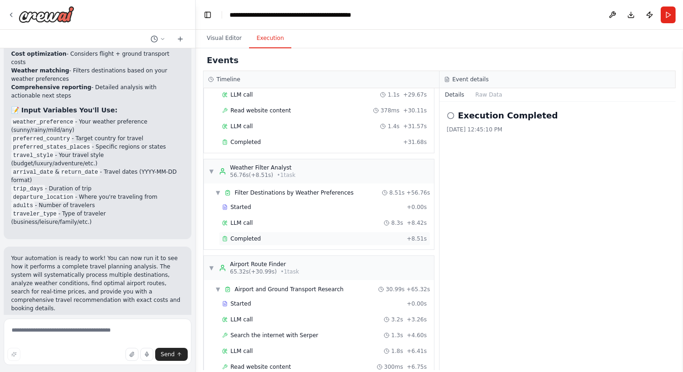
click at [285, 240] on div "Completed" at bounding box center [312, 238] width 181 height 7
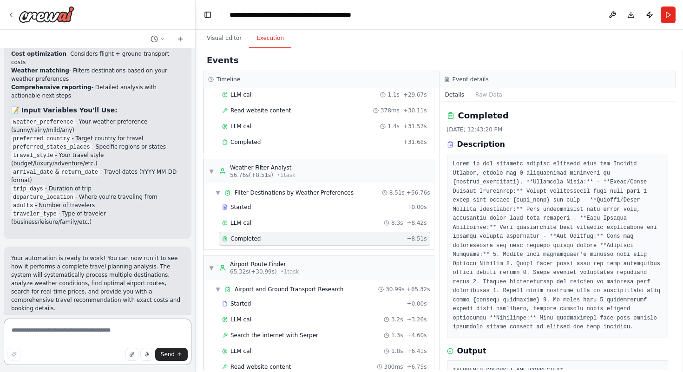
click at [103, 337] on textarea at bounding box center [98, 342] width 188 height 46
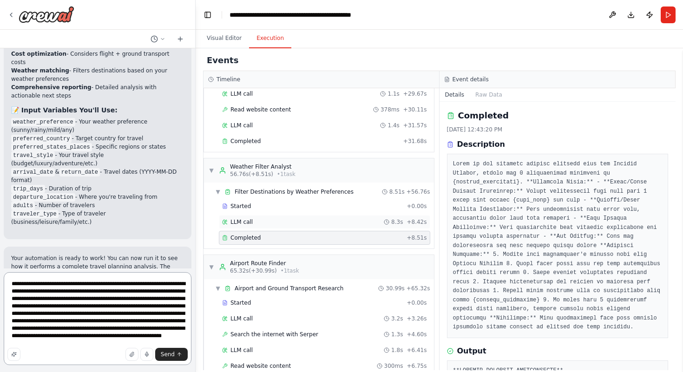
scroll to position [1209, 0]
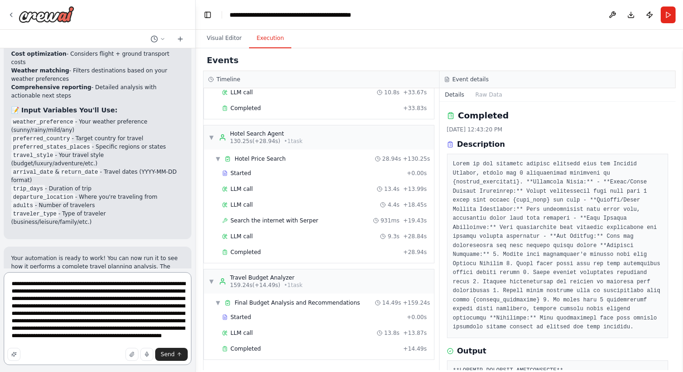
type textarea "**********"
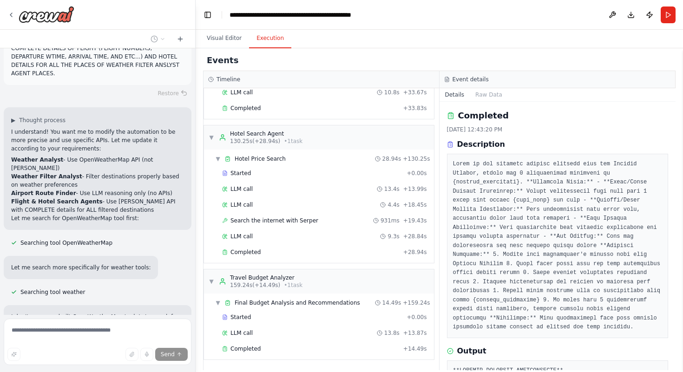
scroll to position [1950, 0]
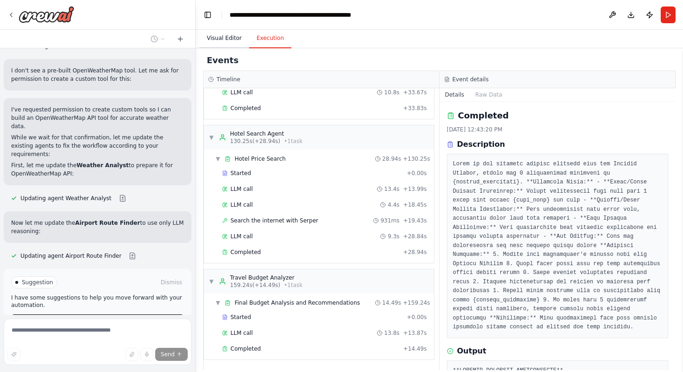
click at [223, 31] on button "Visual Editor" at bounding box center [224, 39] width 50 height 20
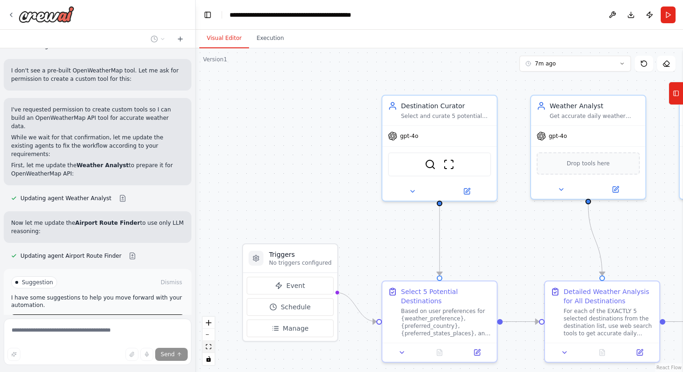
click at [209, 350] on button "fit view" at bounding box center [209, 347] width 12 height 12
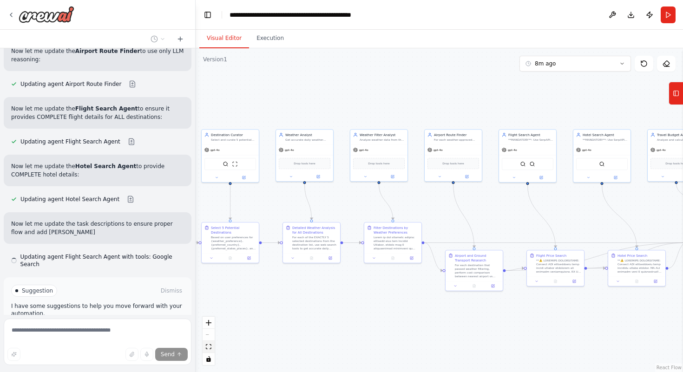
scroll to position [2130, 0]
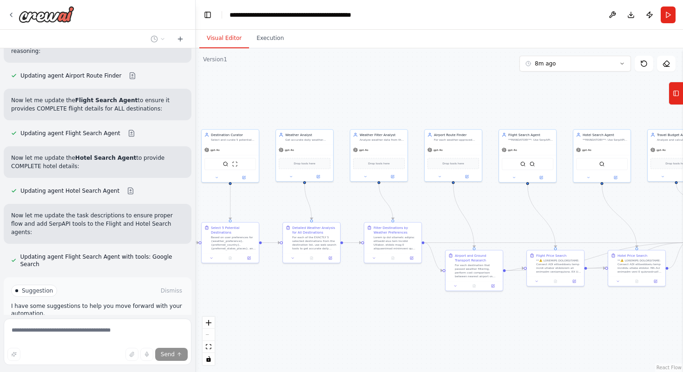
click at [90, 323] on button "Enable coding skills" at bounding box center [97, 330] width 173 height 15
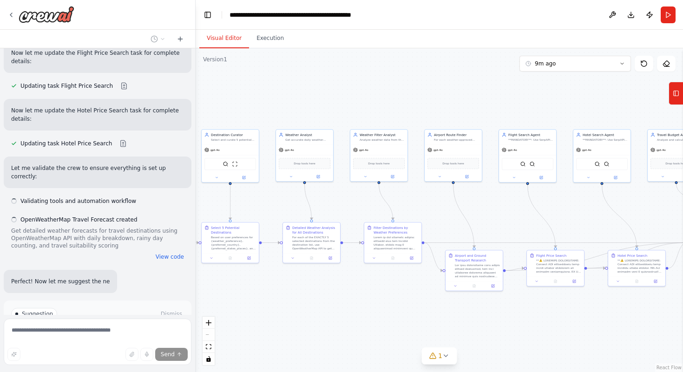
scroll to position [2946, 0]
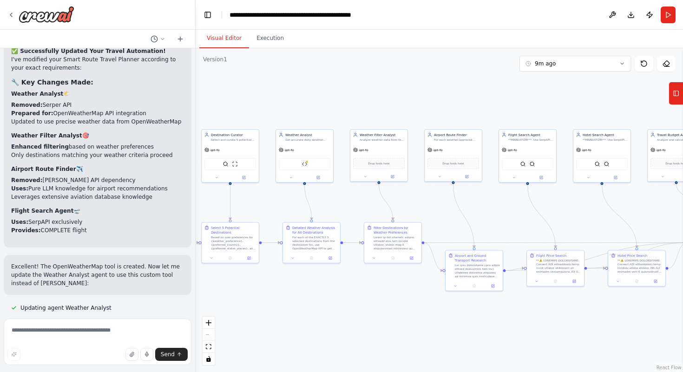
click at [87, 370] on span "Run Automation" at bounding box center [101, 373] width 45 height 7
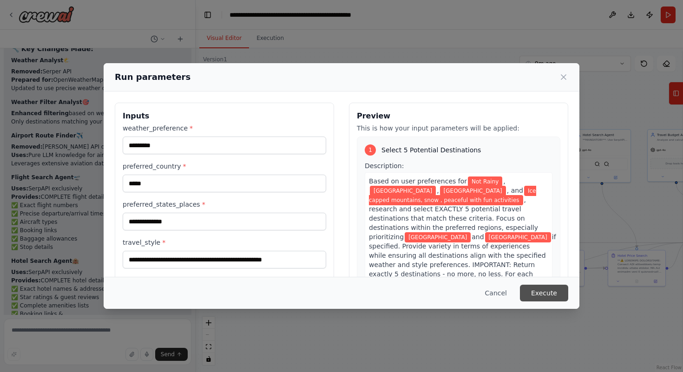
scroll to position [3233, 0]
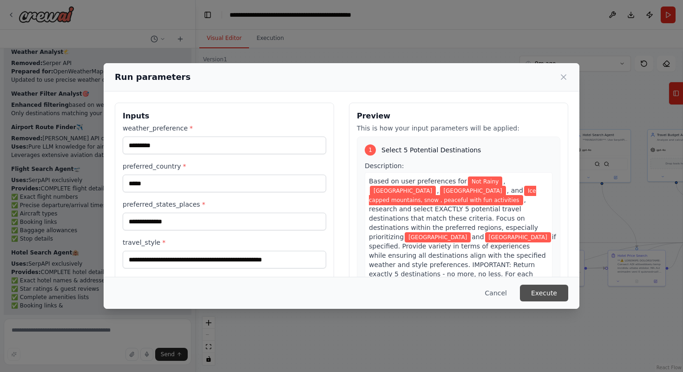
click at [535, 287] on button "Execute" at bounding box center [544, 293] width 48 height 17
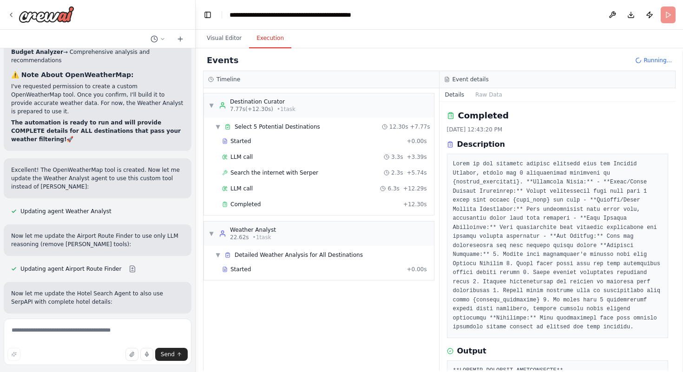
scroll to position [3596, 0]
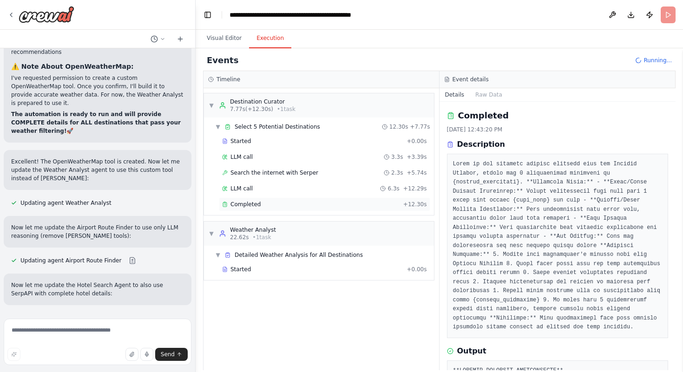
click at [249, 209] on div "Completed + 12.30s" at bounding box center [324, 204] width 211 height 14
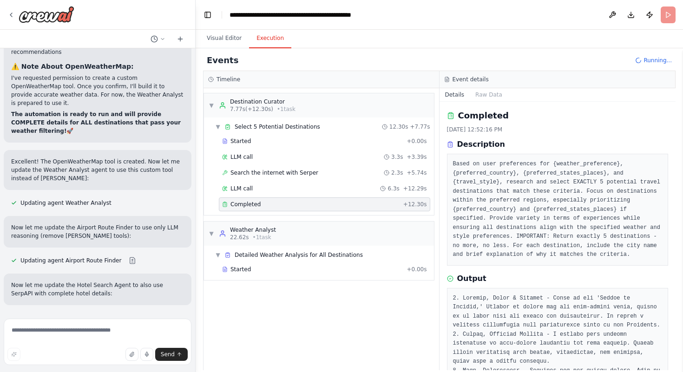
click at [249, 206] on span "Completed" at bounding box center [245, 204] width 30 height 7
click at [271, 271] on div "Started" at bounding box center [312, 269] width 181 height 7
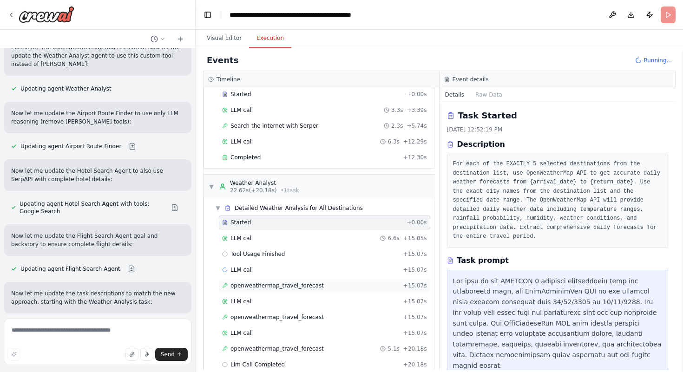
scroll to position [3719, 0]
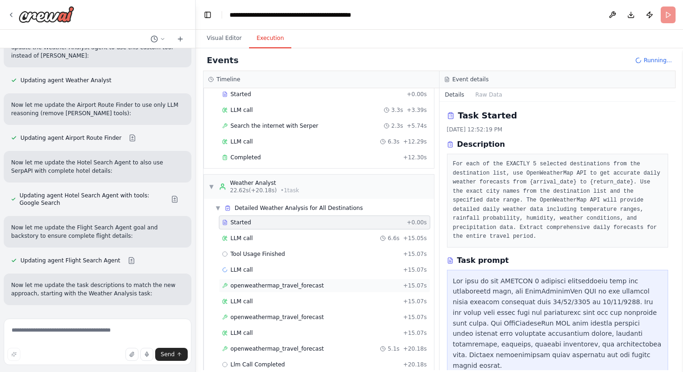
click at [308, 281] on div "openweathermap_travel_forecast + 15.07s" at bounding box center [324, 286] width 211 height 14
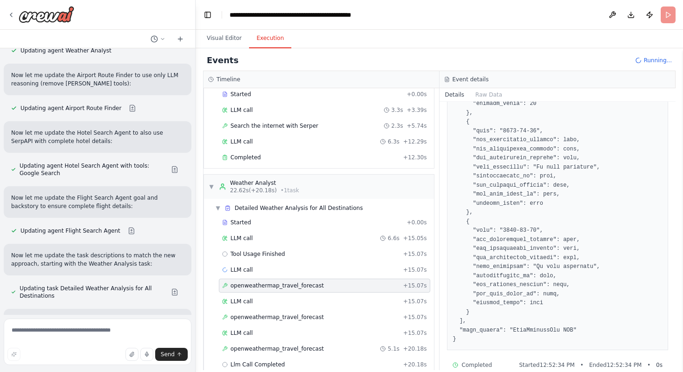
scroll to position [728, 0]
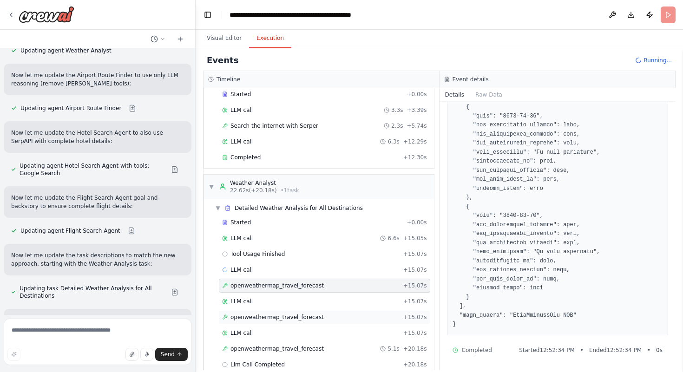
click at [306, 315] on span "openweathermap_travel_forecast" at bounding box center [276, 317] width 93 height 7
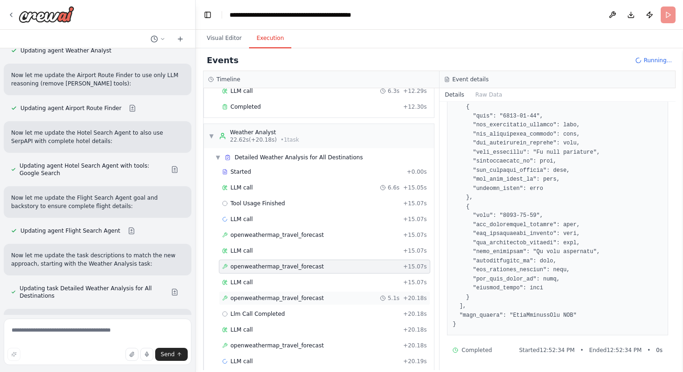
click at [300, 300] on span "openweathermap_travel_forecast" at bounding box center [276, 298] width 93 height 7
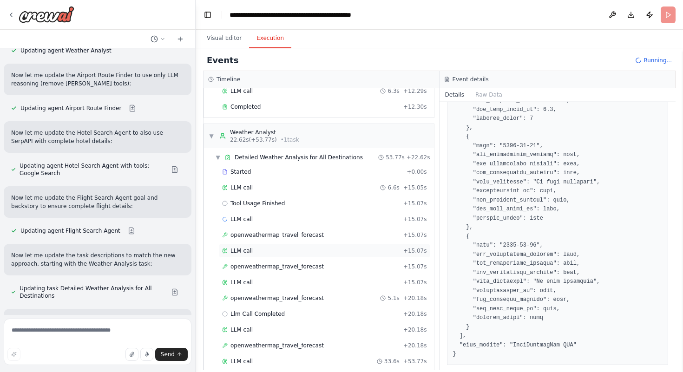
scroll to position [223, 0]
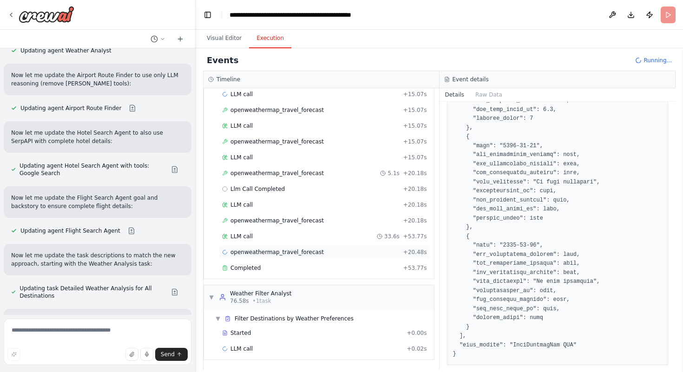
click at [289, 256] on div "openweathermap_travel_forecast + 20.48s" at bounding box center [324, 252] width 211 height 14
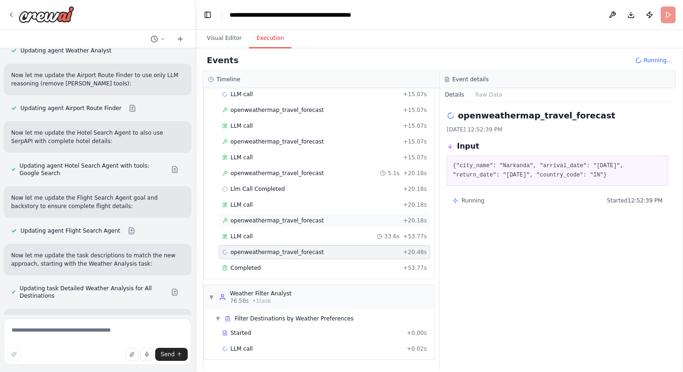
click at [339, 221] on div "openweathermap_travel_forecast + 20.18s" at bounding box center [324, 220] width 205 height 7
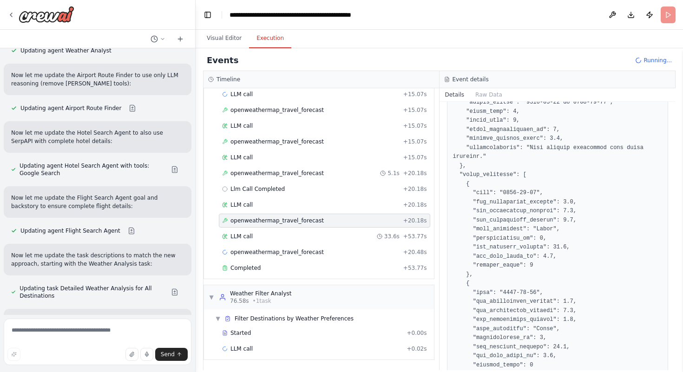
scroll to position [240, 0]
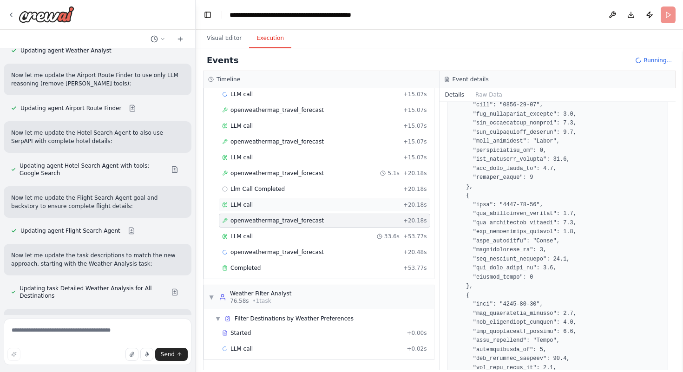
click at [338, 203] on div "LLM call + 20.18s" at bounding box center [324, 204] width 205 height 7
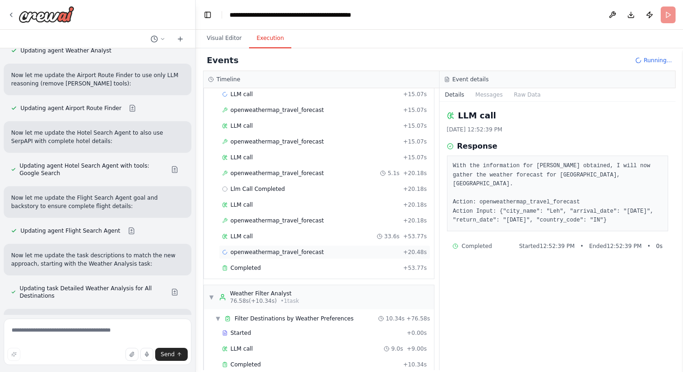
click at [302, 248] on div "openweathermap_travel_forecast + 20.48s" at bounding box center [324, 252] width 211 height 14
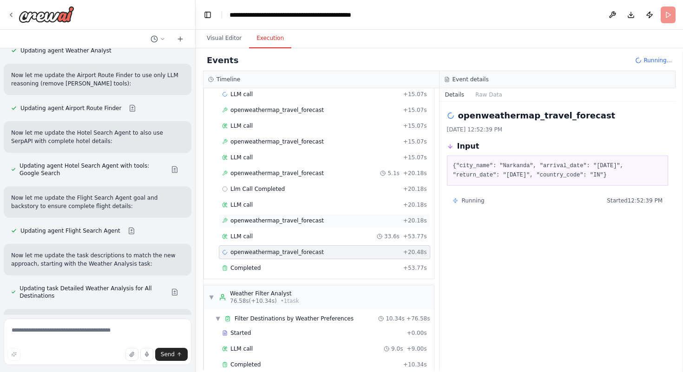
click at [315, 225] on div "openweathermap_travel_forecast + 20.18s" at bounding box center [324, 221] width 211 height 14
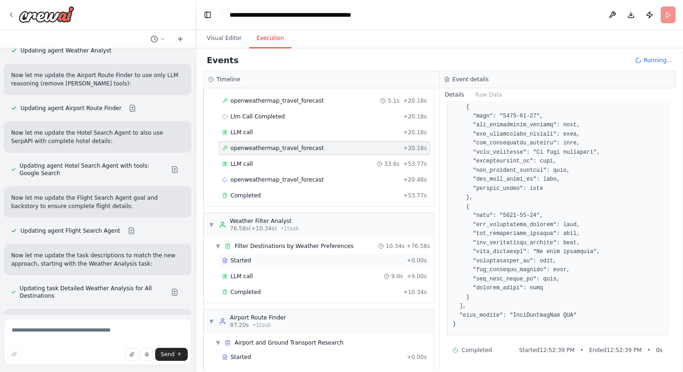
scroll to position [319, 0]
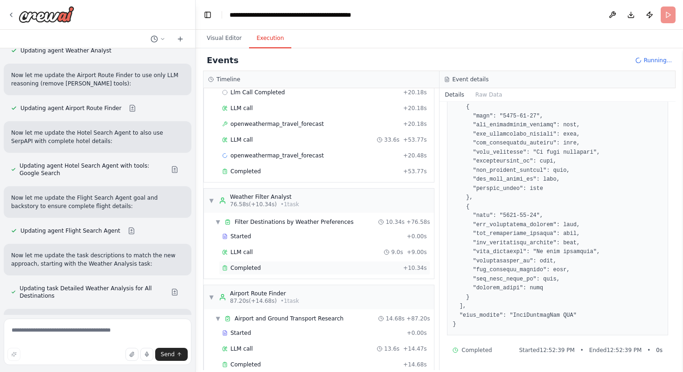
click at [295, 262] on div "Completed + 10.34s" at bounding box center [324, 268] width 211 height 14
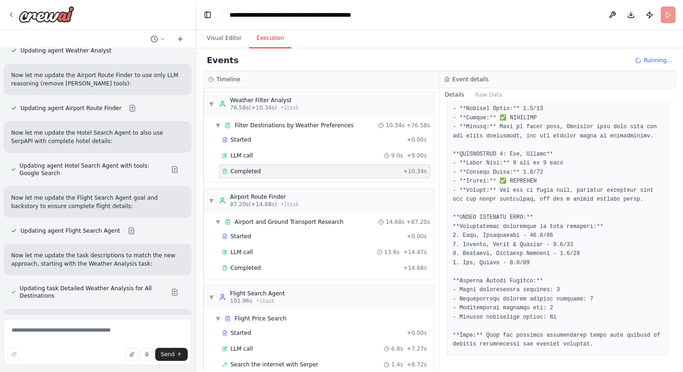
scroll to position [425, 0]
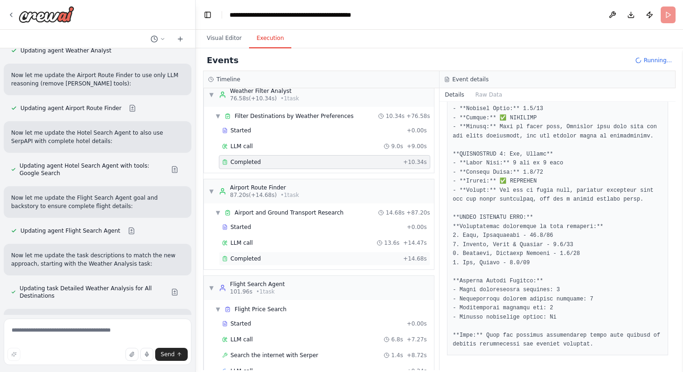
click at [258, 259] on span "Completed" at bounding box center [245, 258] width 30 height 7
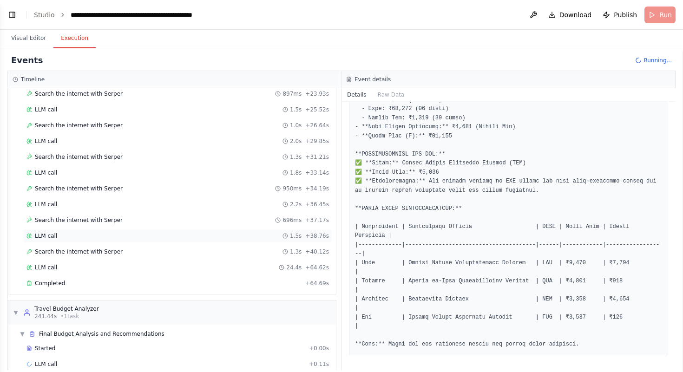
scroll to position [1146, 0]
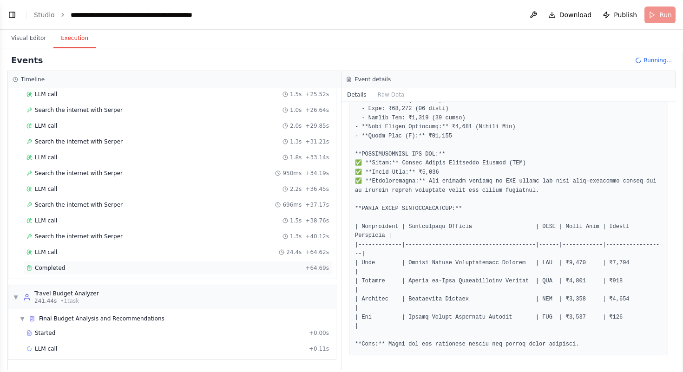
click at [87, 266] on div "Completed" at bounding box center [163, 267] width 275 height 7
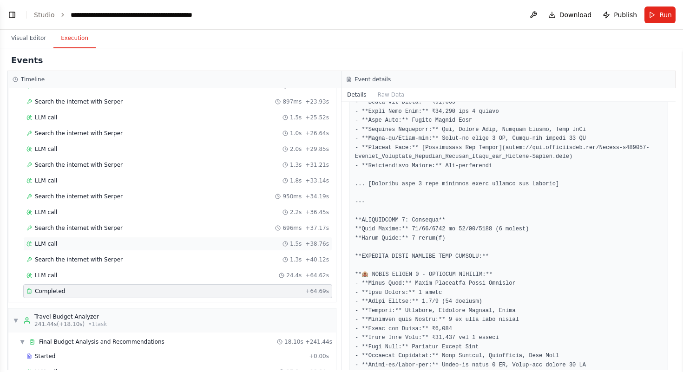
scroll to position [1120, 0]
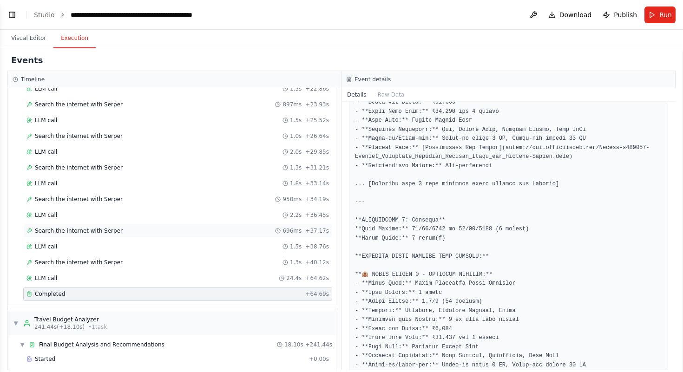
click at [108, 227] on span "Search the internet with Serper" at bounding box center [79, 230] width 88 height 7
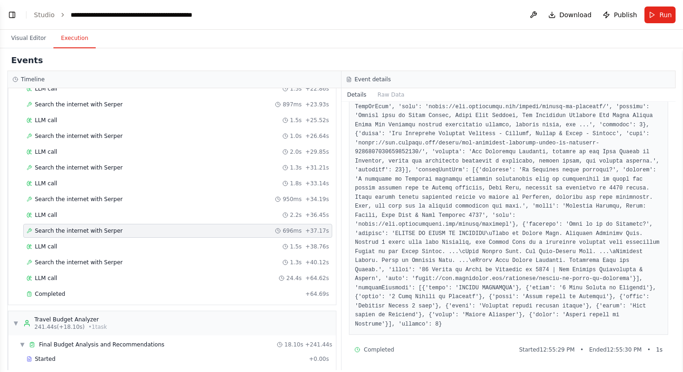
scroll to position [1162, 0]
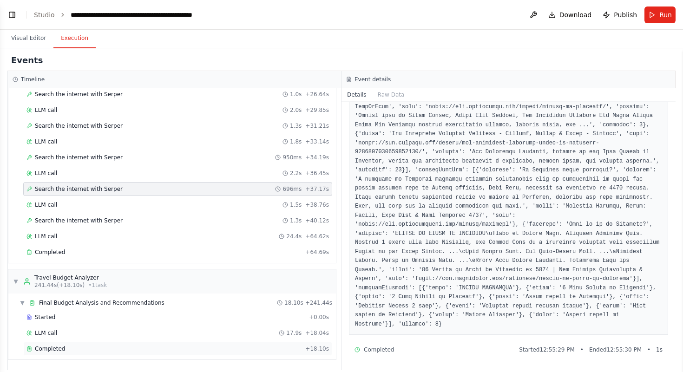
click at [125, 344] on div "Completed + 18.10s" at bounding box center [177, 349] width 309 height 14
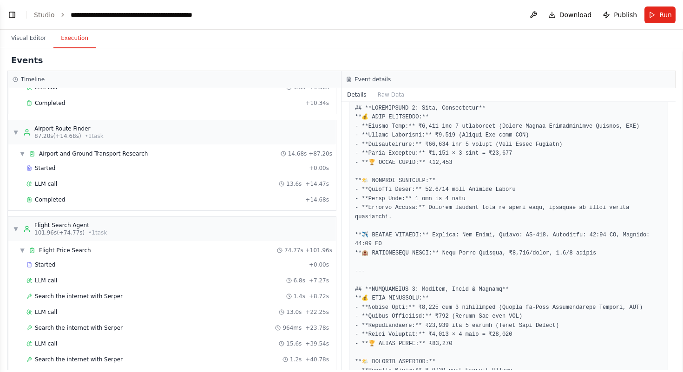
scroll to position [462, 0]
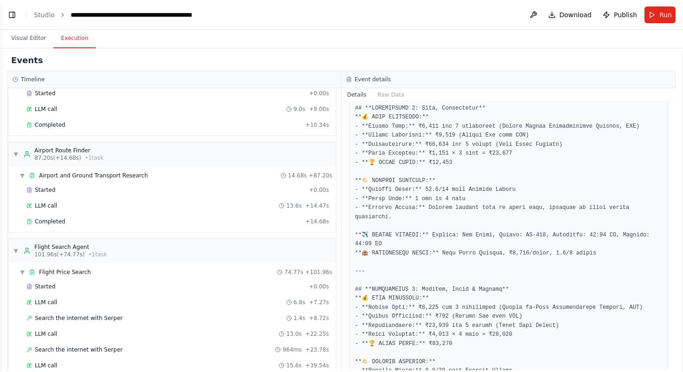
click at [80, 320] on span "Search the internet with Serper" at bounding box center [79, 318] width 88 height 7
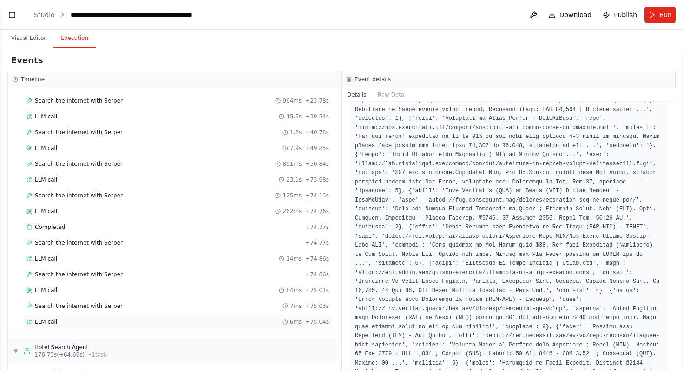
scroll to position [780, 0]
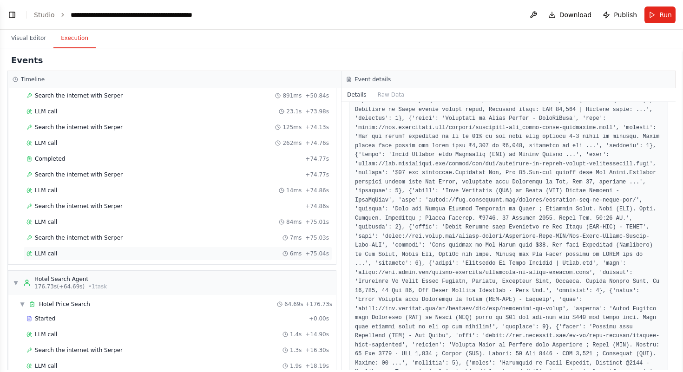
click at [59, 256] on div "LLM call 6ms + 75.04s" at bounding box center [177, 253] width 302 height 7
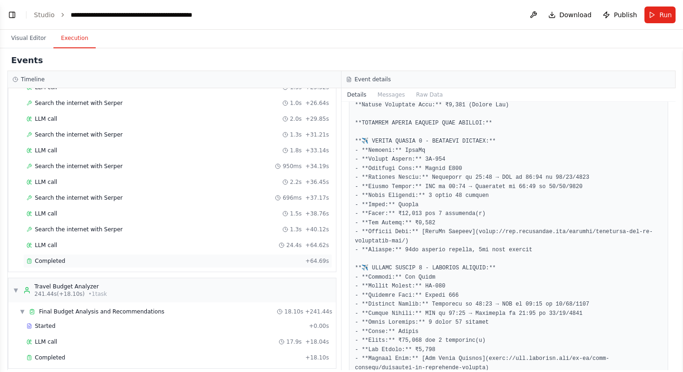
scroll to position [1162, 0]
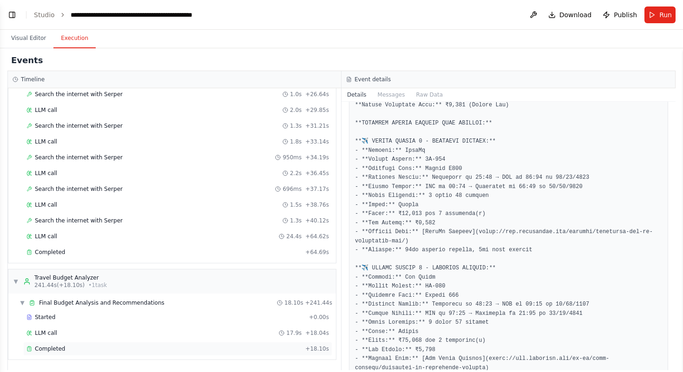
click at [69, 351] on div "Completed" at bounding box center [163, 348] width 275 height 7
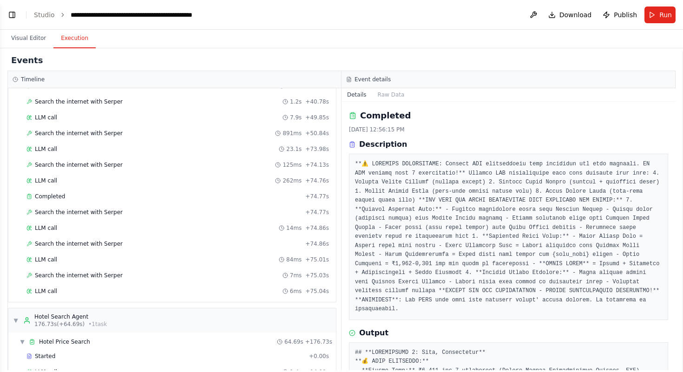
scroll to position [739, 0]
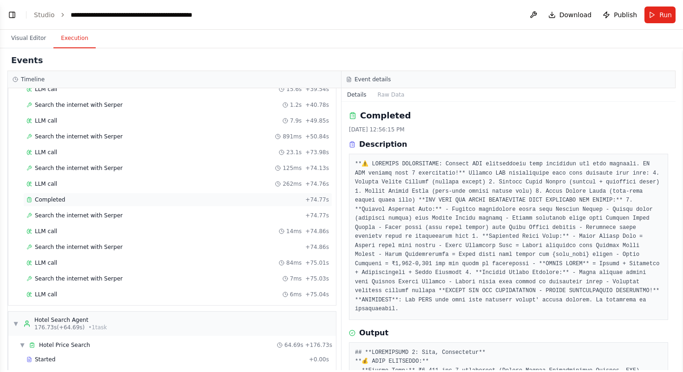
click at [111, 203] on div "Completed" at bounding box center [163, 199] width 275 height 7
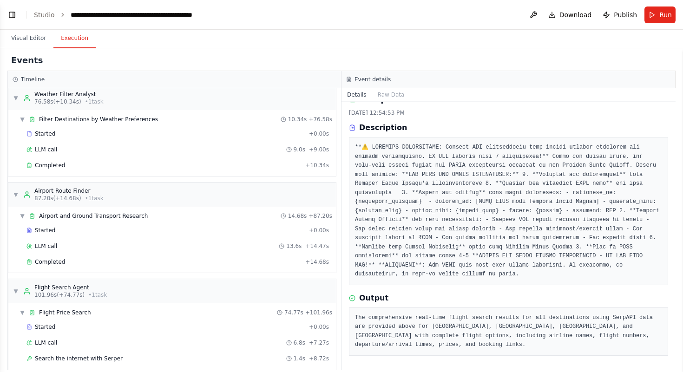
scroll to position [411, 0]
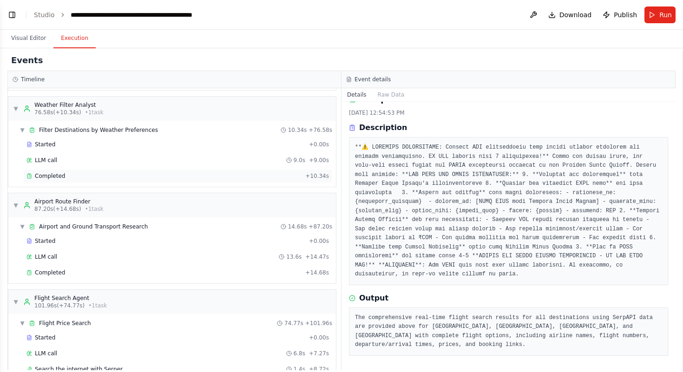
click at [72, 177] on div "Completed" at bounding box center [163, 175] width 275 height 7
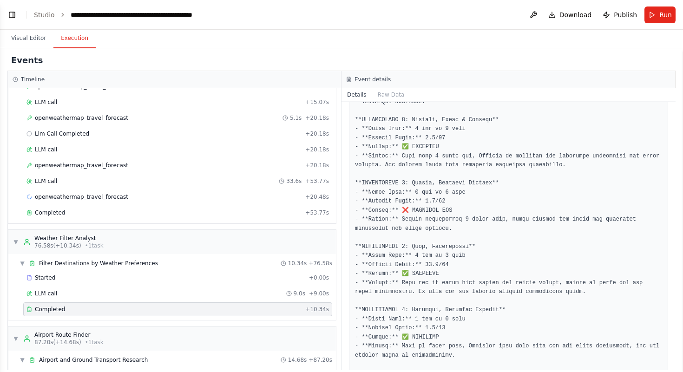
scroll to position [251, 0]
click at [124, 199] on div "openweathermap_travel_forecast + 20.48s" at bounding box center [177, 196] width 302 height 7
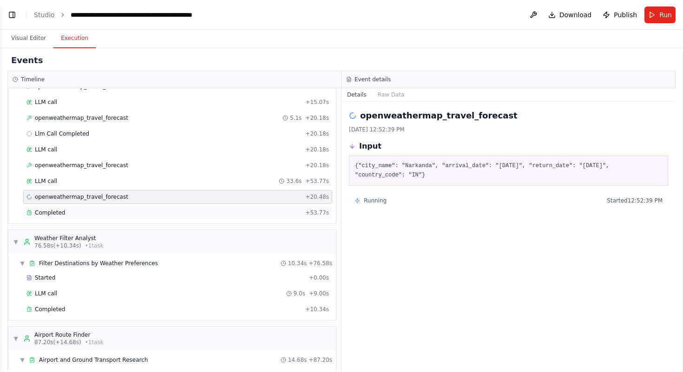
click at [164, 212] on div "Completed" at bounding box center [163, 212] width 275 height 7
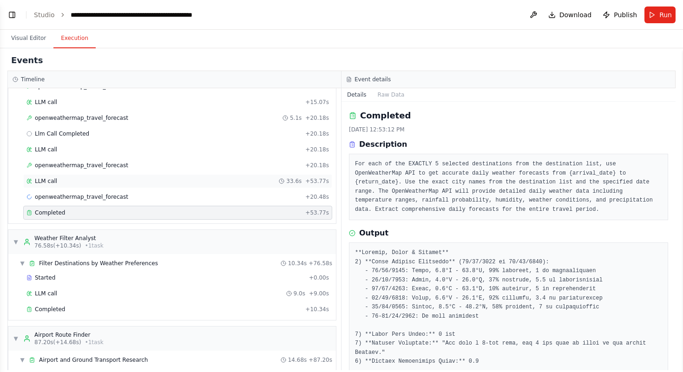
click at [160, 182] on div "LLM call 33.6s + 53.77s" at bounding box center [177, 180] width 302 height 7
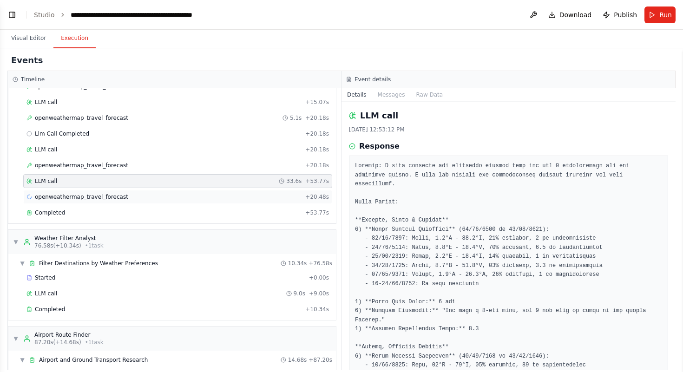
click at [157, 198] on div "openweathermap_travel_forecast + 20.48s" at bounding box center [177, 196] width 302 height 7
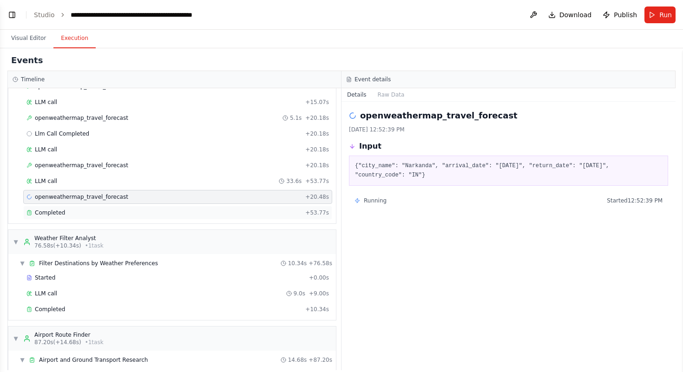
click at [159, 218] on div "Completed + 53.77s" at bounding box center [177, 213] width 309 height 14
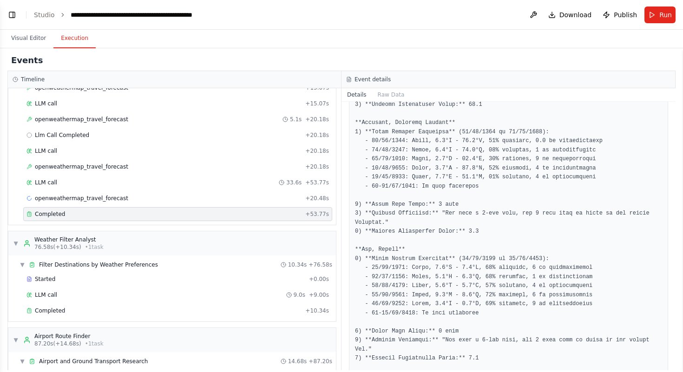
scroll to position [165, 0]
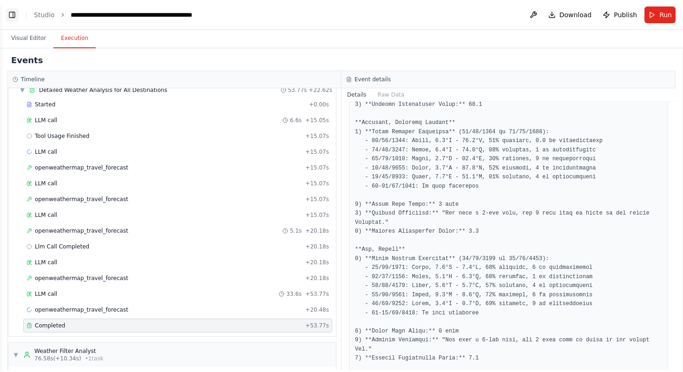
click at [9, 17] on button "Toggle Left Sidebar" at bounding box center [12, 14] width 13 height 13
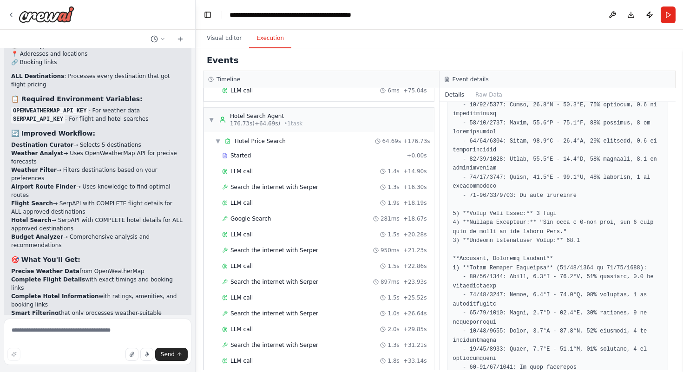
scroll to position [1162, 0]
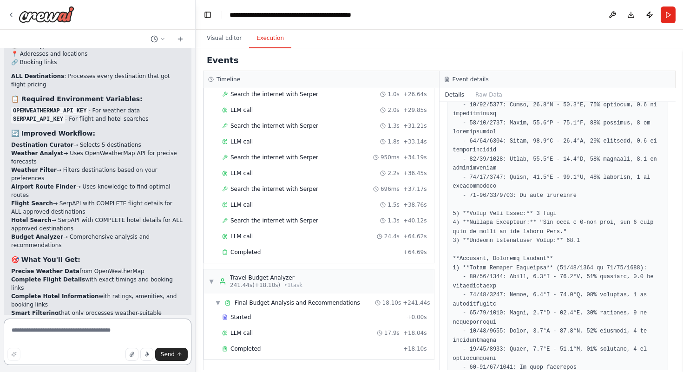
click at [79, 335] on textarea at bounding box center [98, 342] width 188 height 46
